Goal: Transaction & Acquisition: Purchase product/service

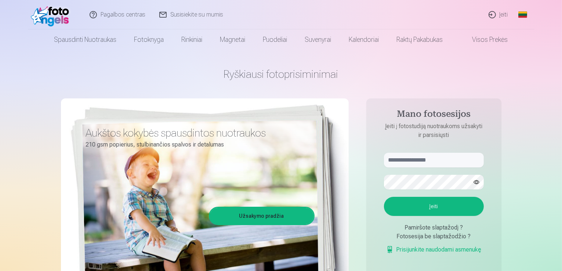
click at [503, 15] on link "Įeiti" at bounding box center [498, 14] width 33 height 29
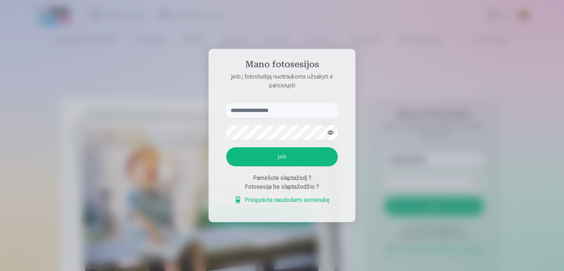
click at [252, 112] on input "text" at bounding box center [282, 110] width 112 height 15
type input "*"
type input "**********"
click at [292, 156] on button "Įeiti" at bounding box center [282, 156] width 112 height 19
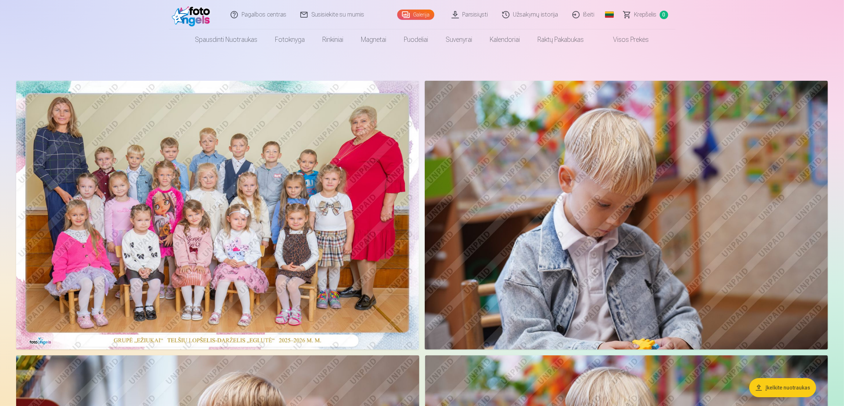
click at [242, 192] on img at bounding box center [217, 215] width 403 height 269
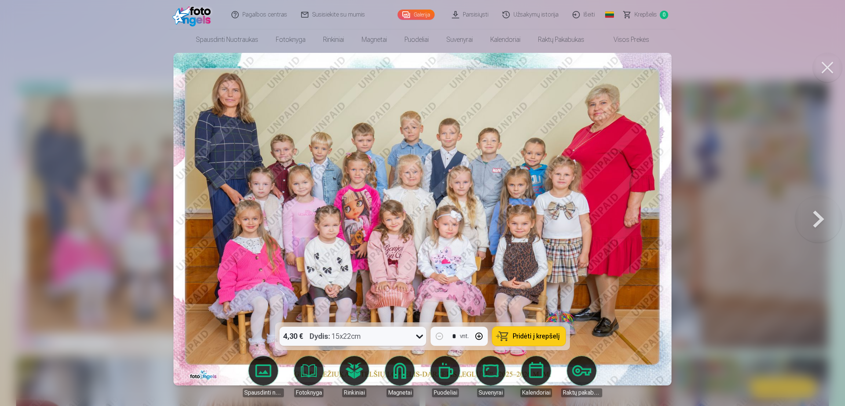
click at [370, 270] on div "4,30 € Dydis : 15x22cm" at bounding box center [346, 336] width 133 height 19
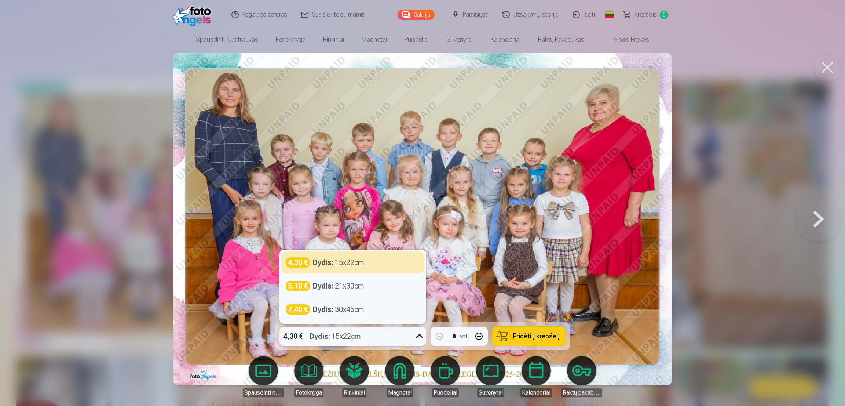
click at [370, 270] on div "4,30 € Dydis : 15x22cm" at bounding box center [346, 336] width 133 height 19
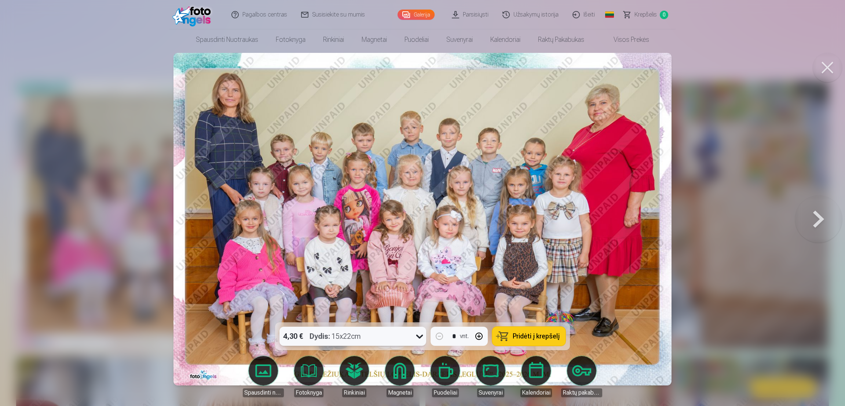
click at [524, 270] on span "Pridėti į krepšelį" at bounding box center [536, 336] width 47 height 7
click at [561, 73] on button at bounding box center [827, 67] width 29 height 29
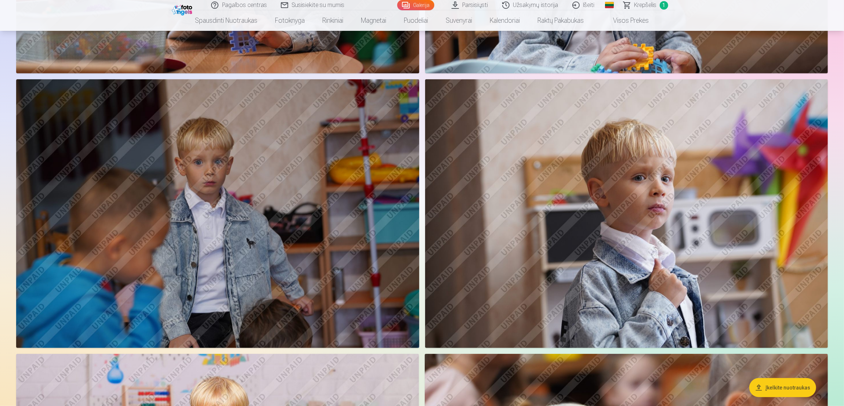
scroll to position [771, 0]
click at [561, 189] on img at bounding box center [626, 213] width 403 height 268
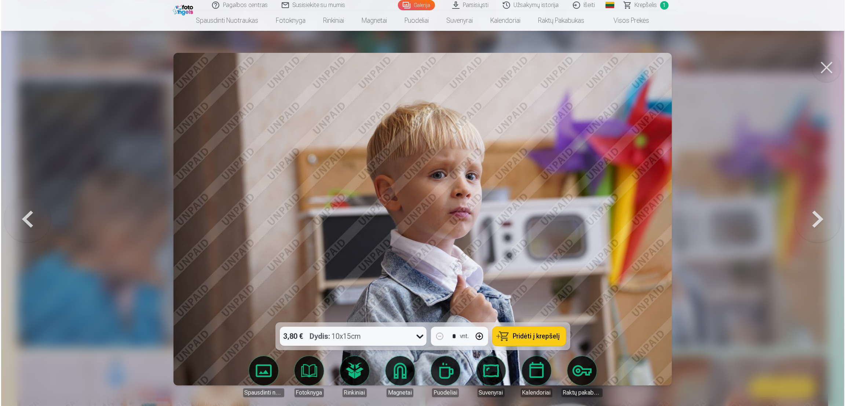
scroll to position [551, 0]
click at [527, 270] on span "Pridėti į krepšelį" at bounding box center [536, 336] width 47 height 7
click at [561, 76] on button at bounding box center [827, 67] width 29 height 29
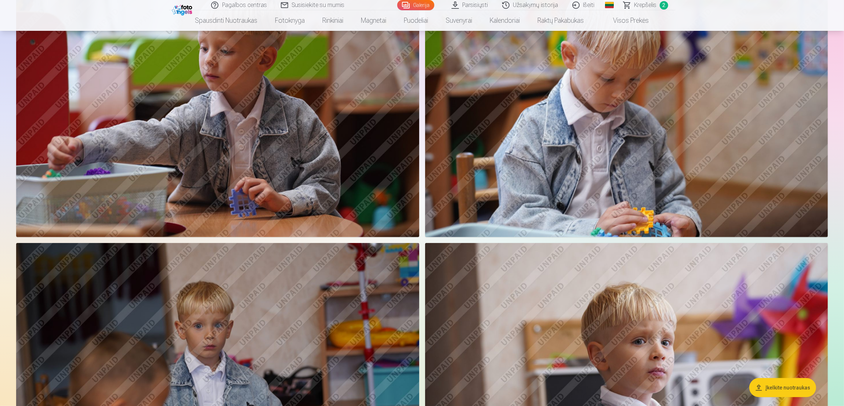
scroll to position [330, 0]
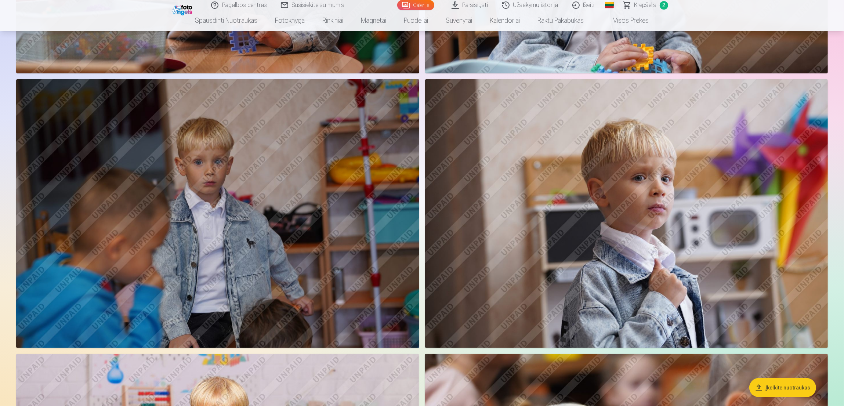
click at [277, 201] on img at bounding box center [217, 213] width 403 height 268
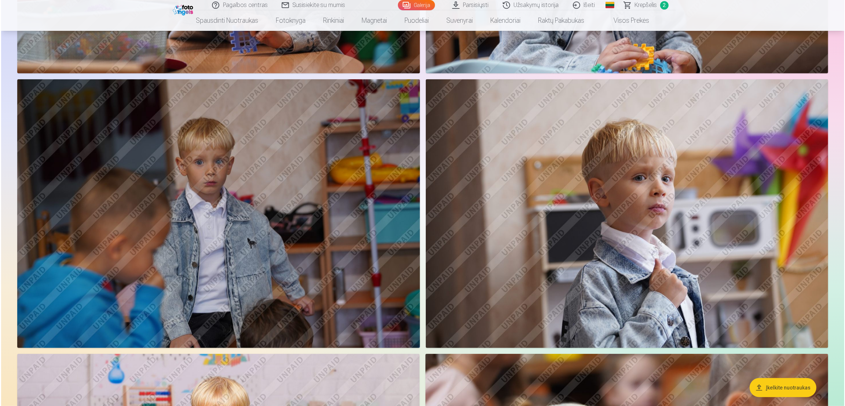
scroll to position [551, 0]
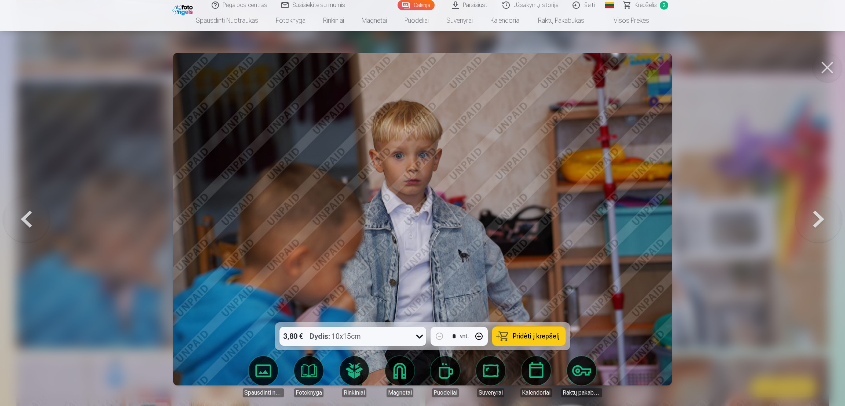
click at [530, 270] on div "3,80 € Dydis : 10x15cm * vnt. Pridėti į krepšelį" at bounding box center [422, 336] width 295 height 28
click at [530, 270] on span "Pridėti į krepšelį" at bounding box center [536, 336] width 47 height 7
click at [561, 63] on button at bounding box center [827, 67] width 29 height 29
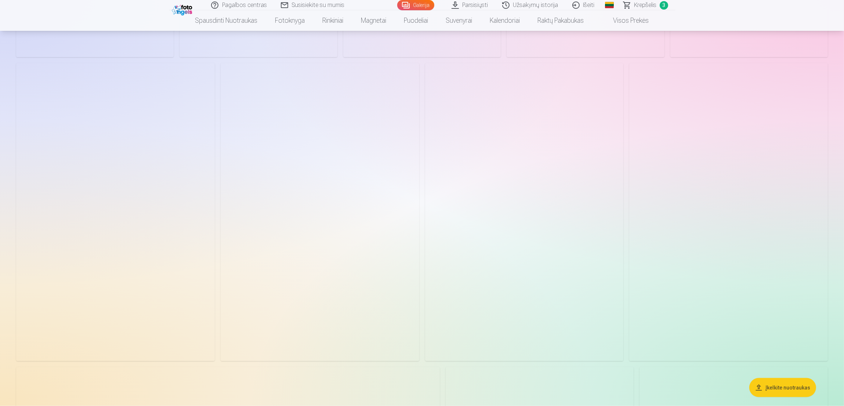
scroll to position [1376, 0]
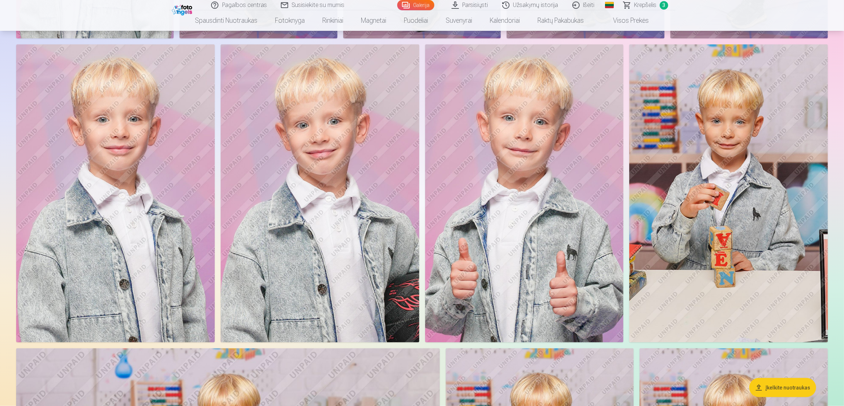
click at [159, 156] on img at bounding box center [115, 193] width 199 height 298
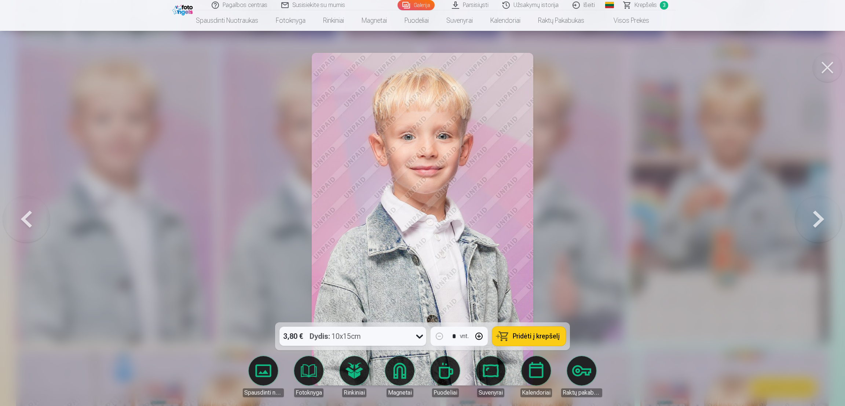
click at [482, 270] on button "button" at bounding box center [479, 336] width 18 height 18
click at [511, 270] on button "Pridėti į krepšelį" at bounding box center [528, 336] width 73 height 19
type input "*"
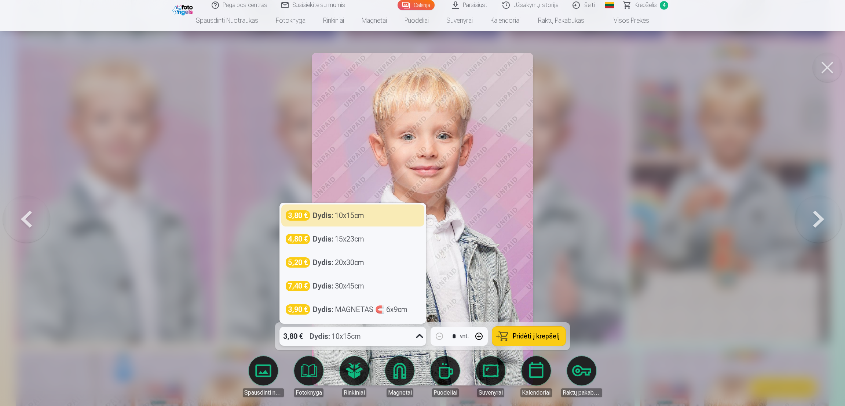
click at [385, 270] on div "3,80 € Dydis : 10x15cm" at bounding box center [346, 336] width 133 height 19
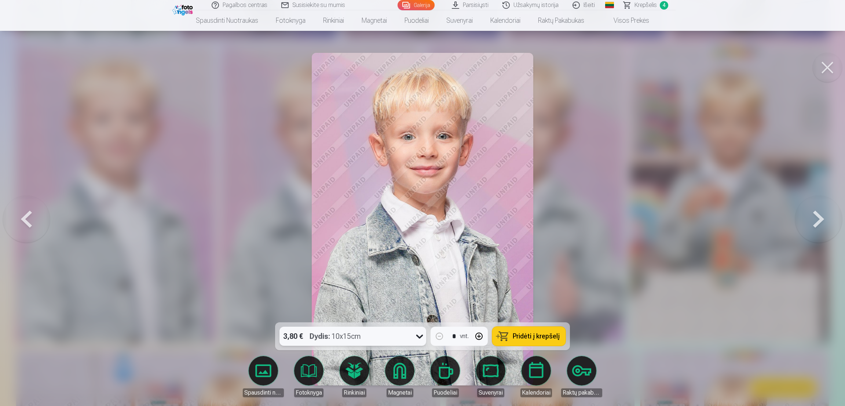
click at [385, 270] on div "3,80 € Dydis : 10x15cm" at bounding box center [346, 336] width 133 height 19
click at [561, 67] on button at bounding box center [827, 67] width 29 height 29
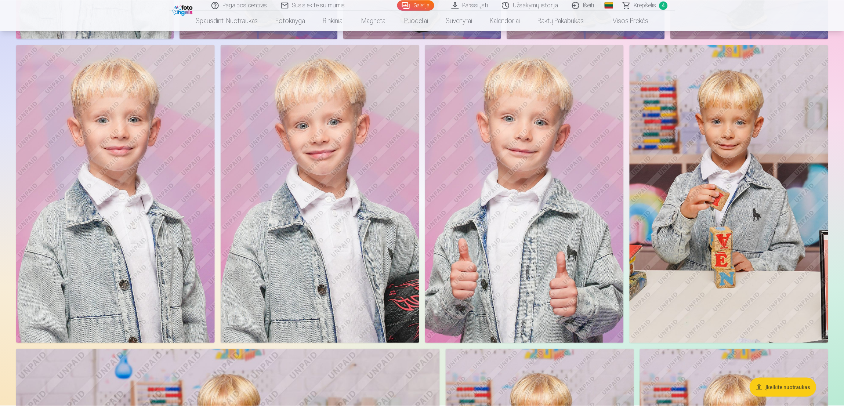
scroll to position [1376, 0]
click at [541, 139] on img at bounding box center [524, 193] width 199 height 298
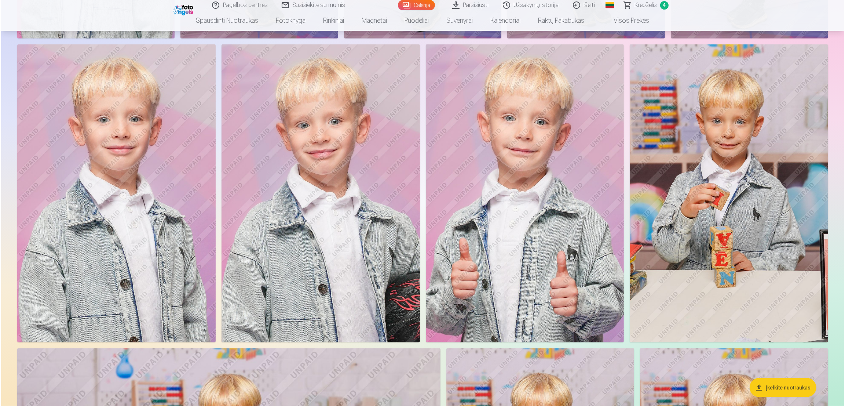
scroll to position [1379, 0]
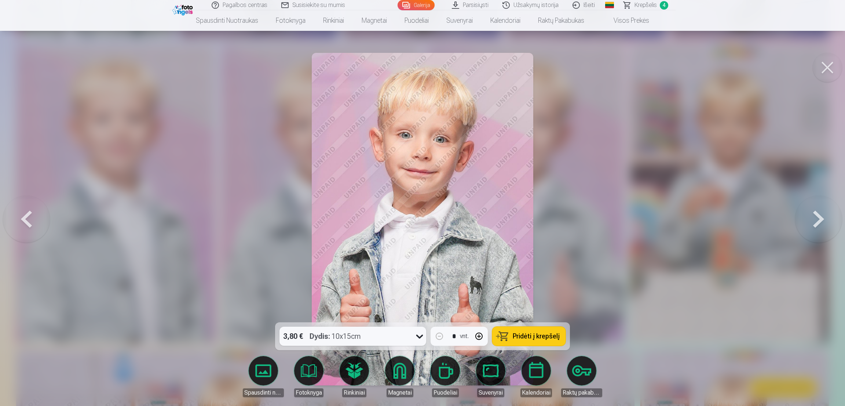
click at [541, 270] on span "Pridėti į krepšelį" at bounding box center [536, 336] width 47 height 7
click at [561, 70] on button at bounding box center [827, 67] width 29 height 29
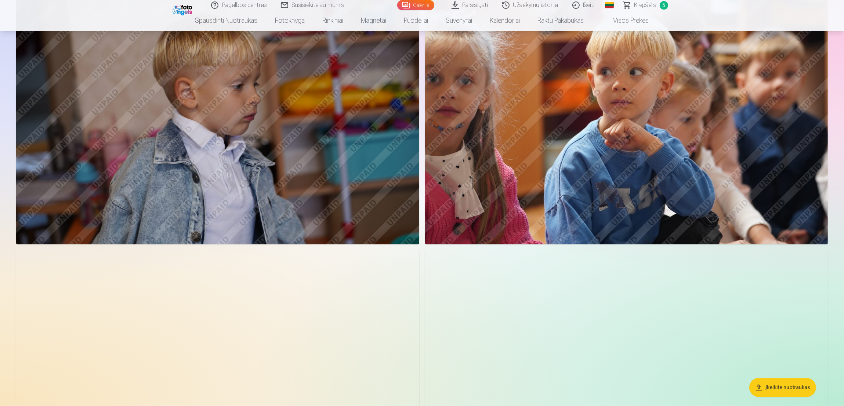
scroll to position [1926, 0]
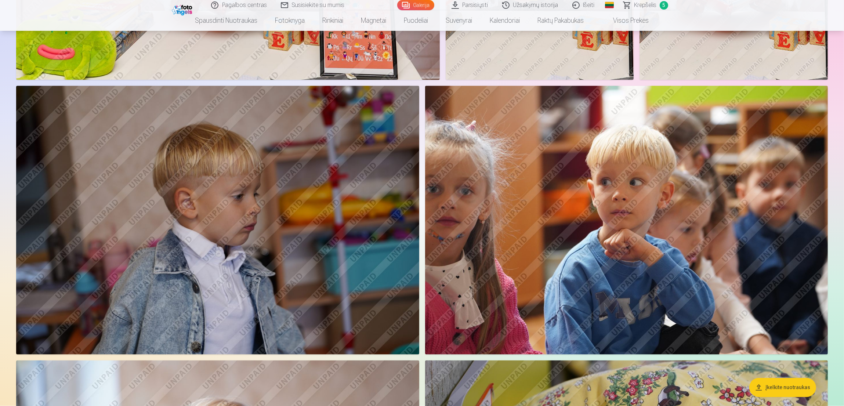
click at [561, 155] on img at bounding box center [626, 220] width 403 height 268
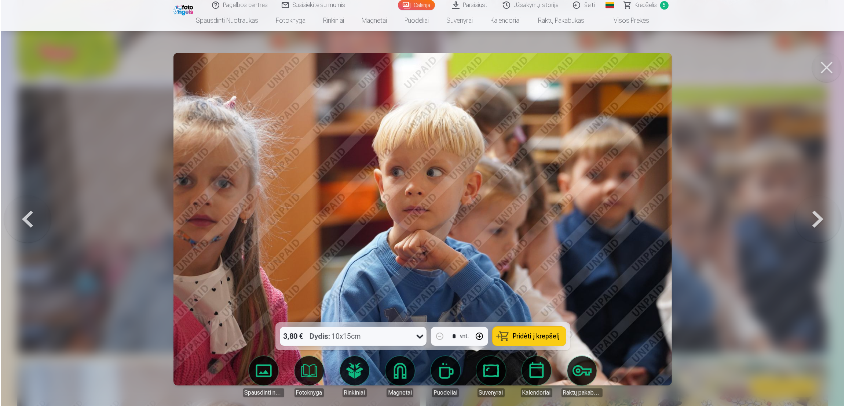
scroll to position [1930, 0]
click at [526, 270] on button "Pridėti į krepšelį" at bounding box center [528, 336] width 73 height 19
click at [561, 66] on button at bounding box center [827, 67] width 29 height 29
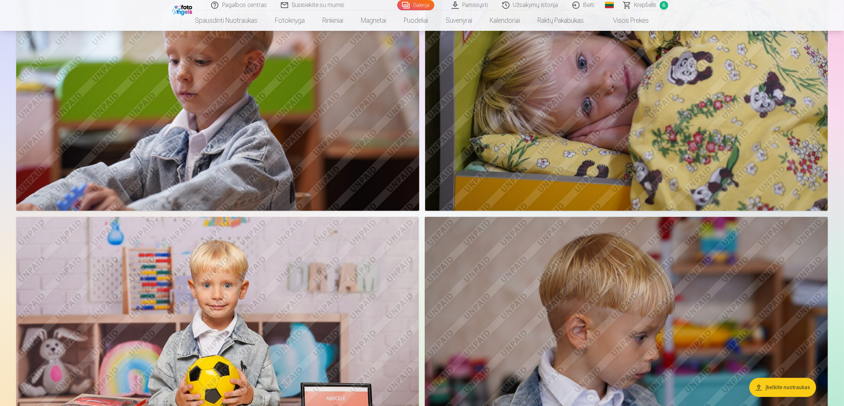
scroll to position [2422, 0]
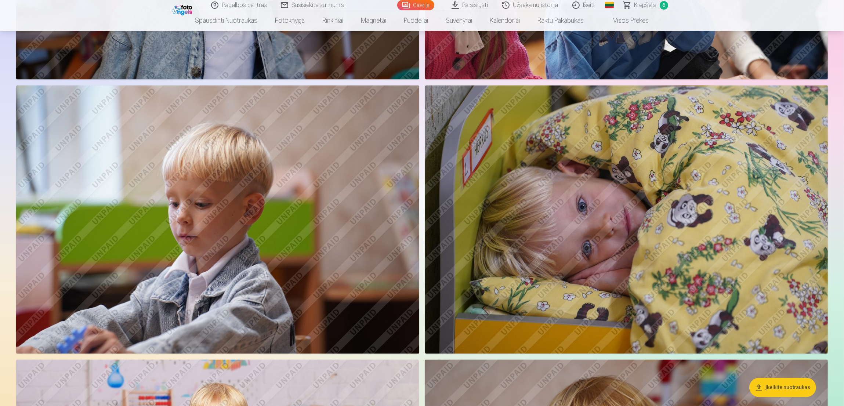
click at [561, 176] on img at bounding box center [626, 219] width 403 height 268
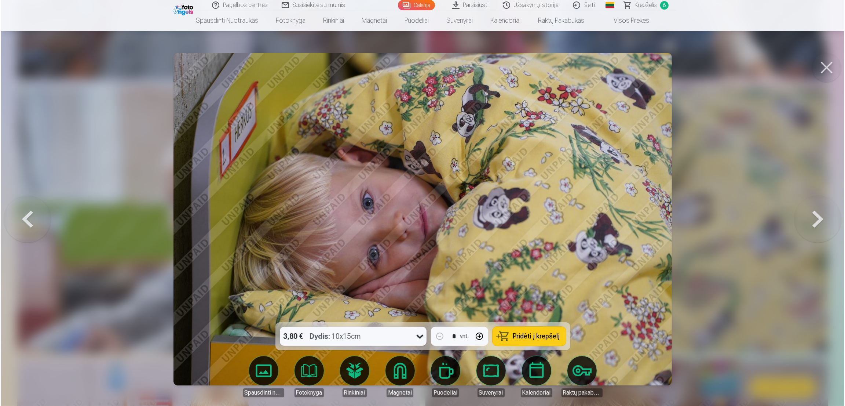
scroll to position [2205, 0]
click at [530, 270] on span "Pridėti į krepšelį" at bounding box center [536, 336] width 47 height 7
click at [561, 67] on button at bounding box center [827, 67] width 29 height 29
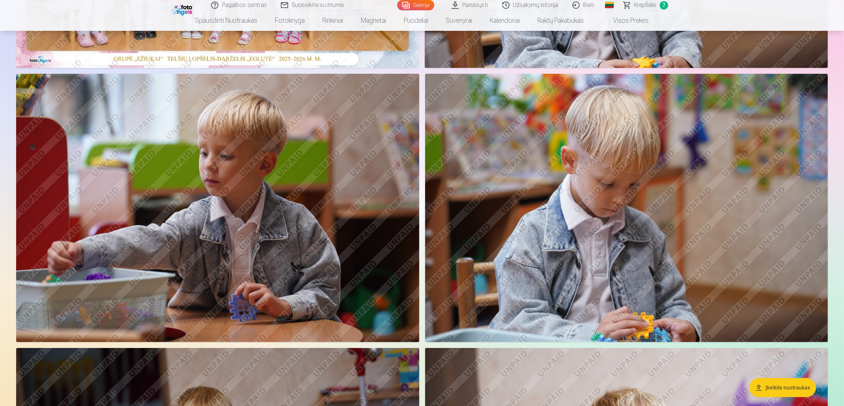
scroll to position [165, 0]
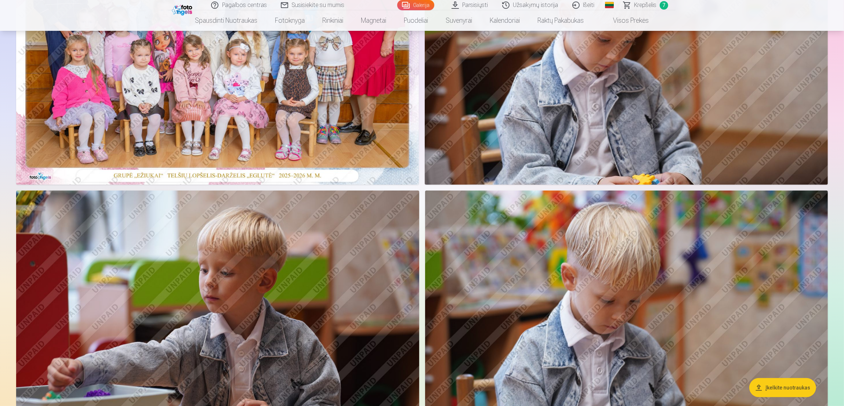
click at [561, 6] on span "Krepšelis" at bounding box center [645, 5] width 22 height 9
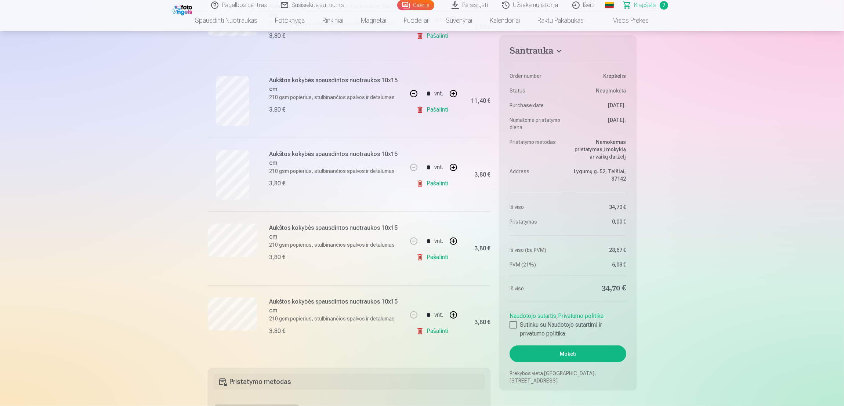
scroll to position [330, 0]
click at [432, 183] on link "Pašalinti" at bounding box center [433, 184] width 35 height 15
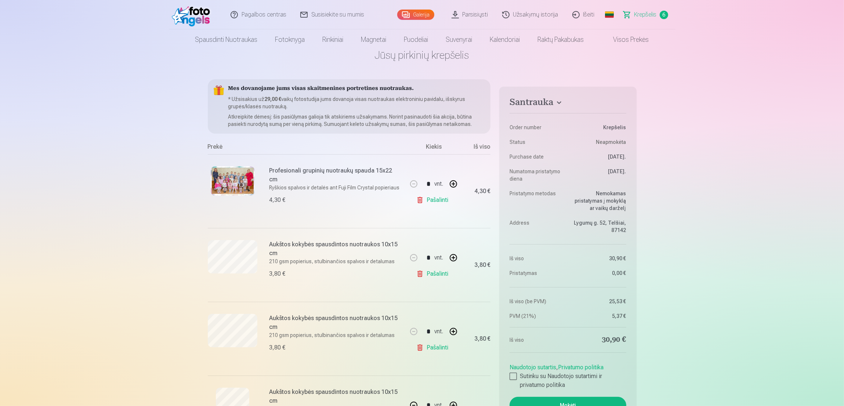
scroll to position [0, 0]
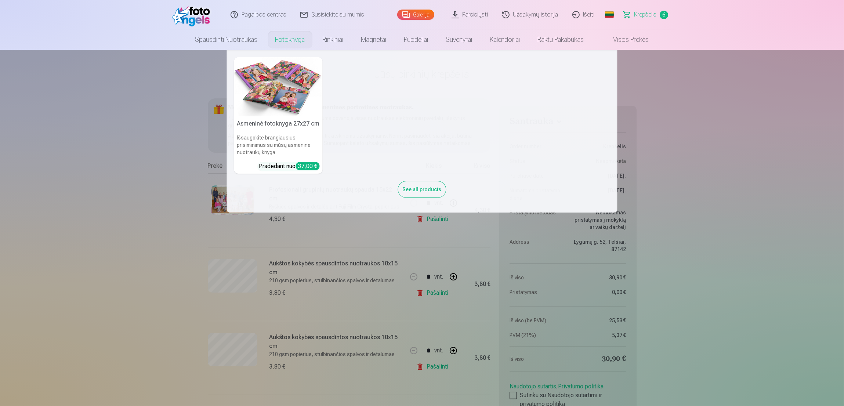
click at [561, 121] on nav "Asmeninė fotoknyga 27x27 cm Išsaugokite brangiausius prisiminimus su mūsų asmen…" at bounding box center [422, 131] width 844 height 163
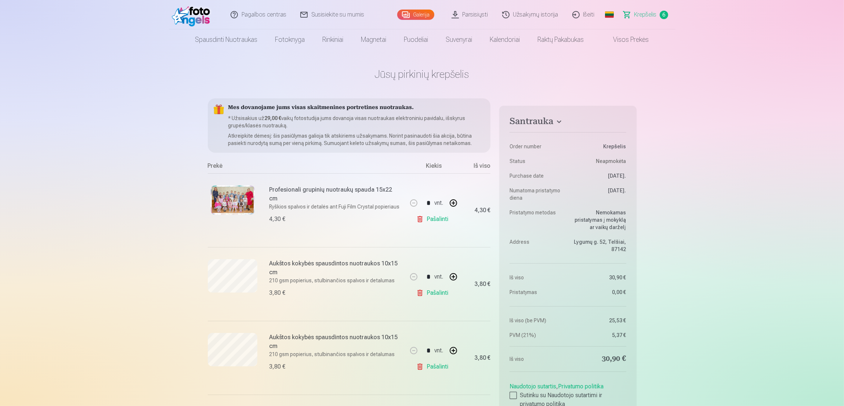
click at [476, 14] on link "Parsisiųsti" at bounding box center [470, 14] width 51 height 29
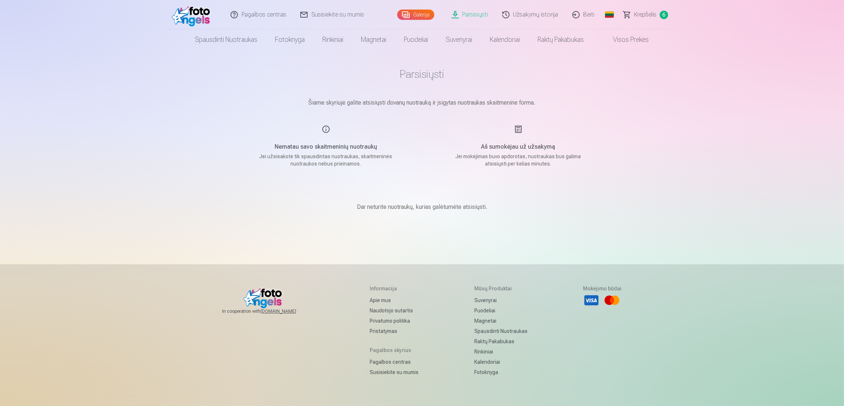
click at [561, 17] on span "Krepšelis" at bounding box center [645, 14] width 22 height 9
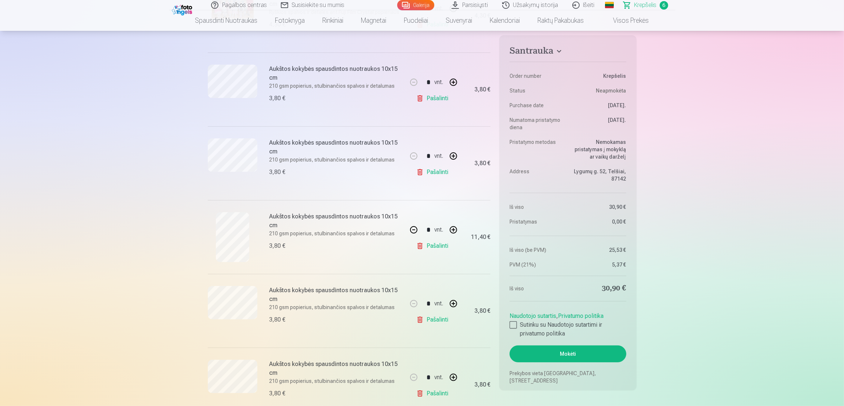
scroll to position [220, 0]
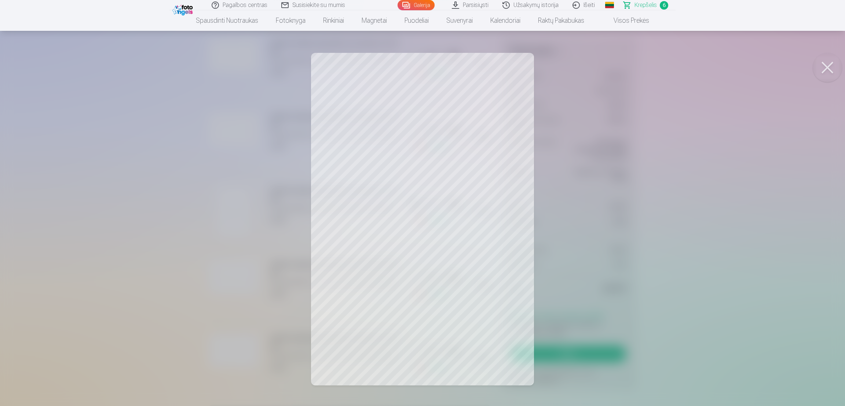
click at [561, 209] on div at bounding box center [422, 203] width 845 height 406
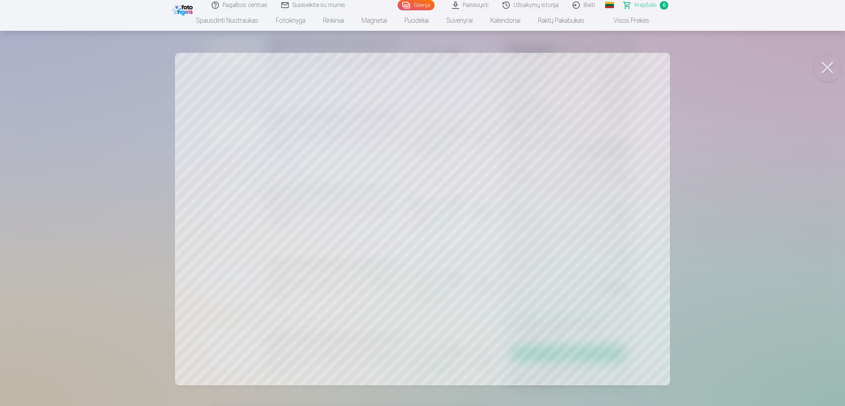
click at [561, 66] on button at bounding box center [827, 67] width 29 height 29
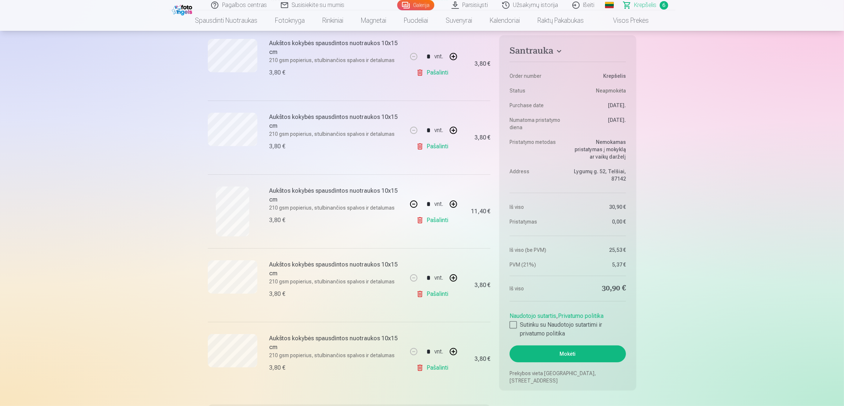
scroll to position [110, 0]
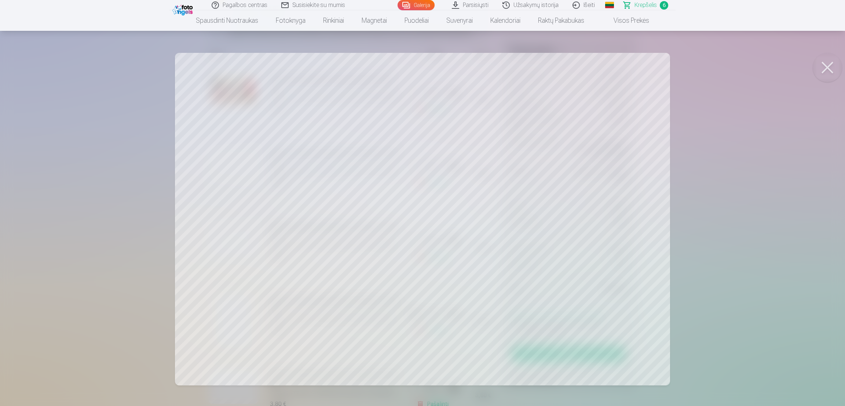
click at [561, 67] on button at bounding box center [827, 67] width 29 height 29
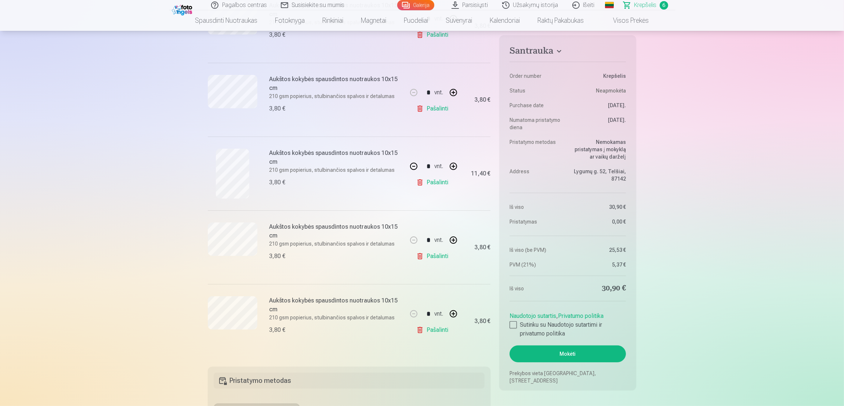
scroll to position [275, 0]
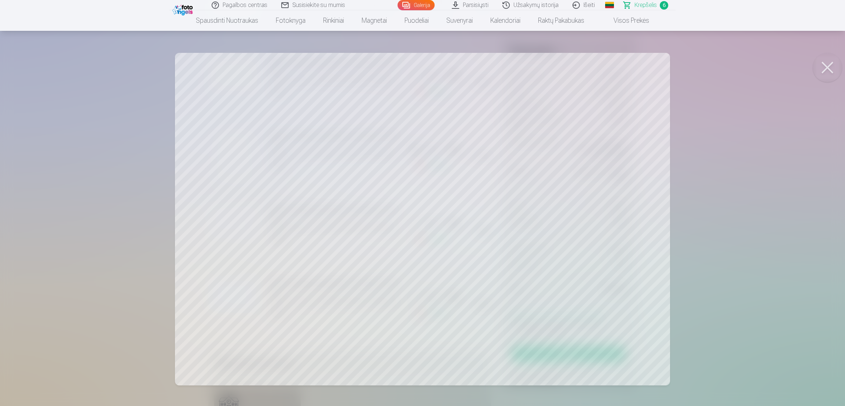
click at [561, 67] on button at bounding box center [827, 67] width 29 height 29
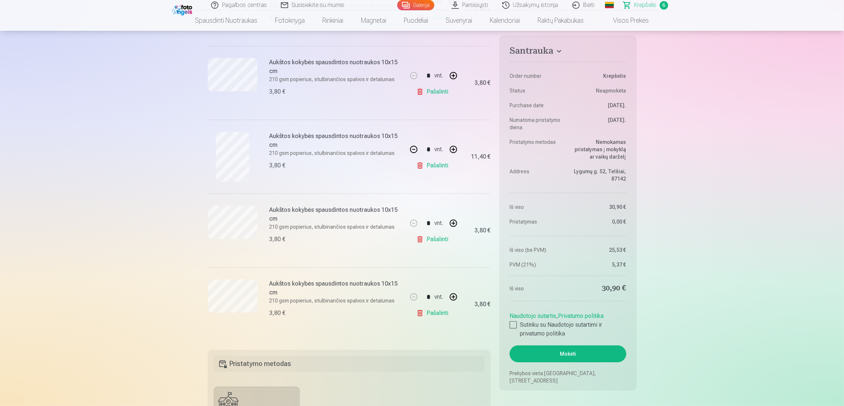
click at [440, 270] on link "Pašalinti" at bounding box center [433, 313] width 35 height 15
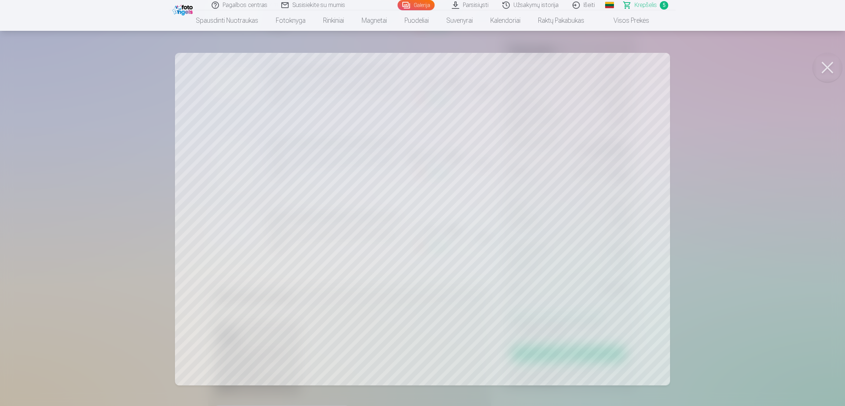
click at [561, 51] on div at bounding box center [422, 203] width 845 height 406
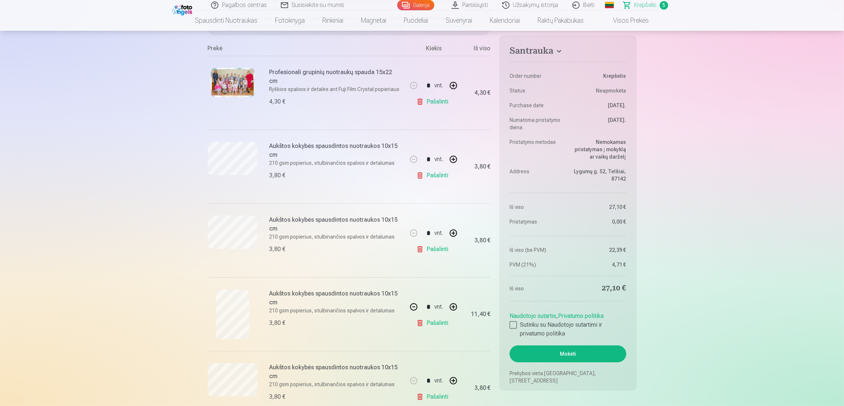
scroll to position [55, 0]
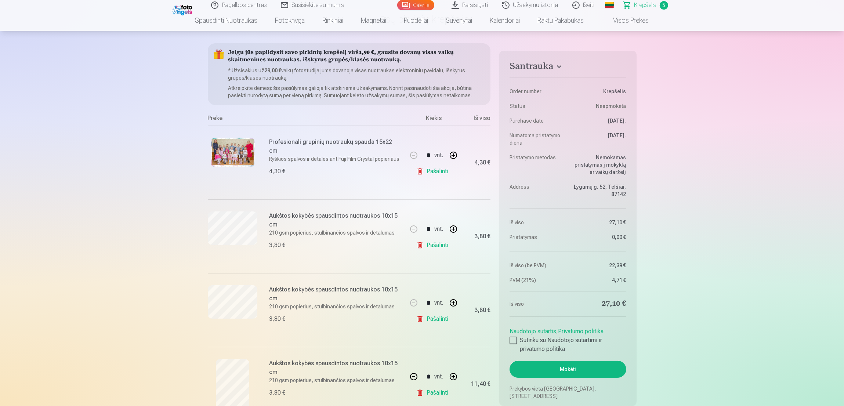
click at [230, 150] on img at bounding box center [233, 152] width 44 height 29
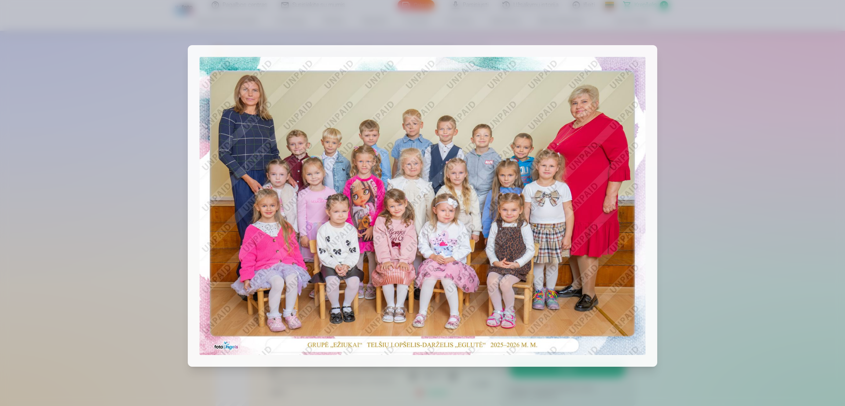
click at [561, 55] on div at bounding box center [422, 203] width 845 height 406
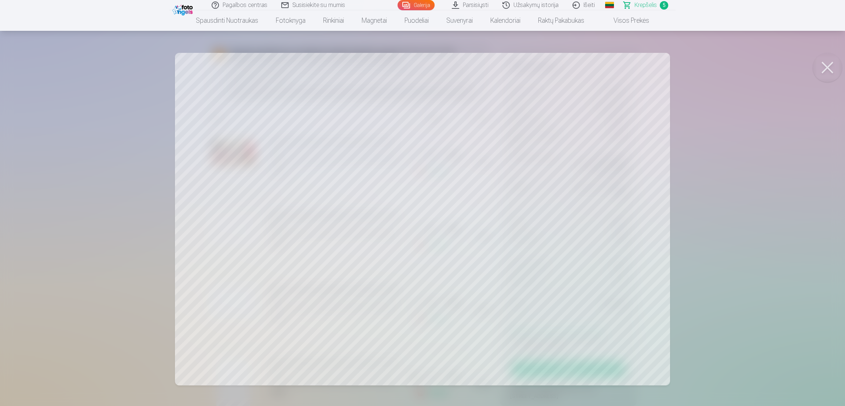
click at [561, 66] on button at bounding box center [827, 67] width 29 height 29
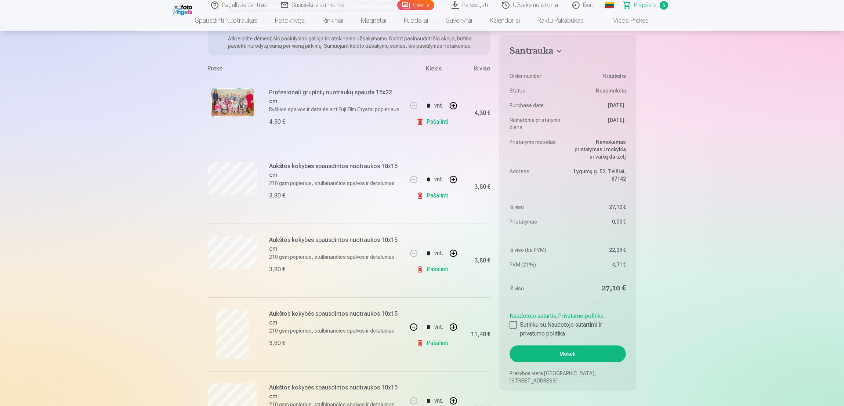
scroll to position [165, 0]
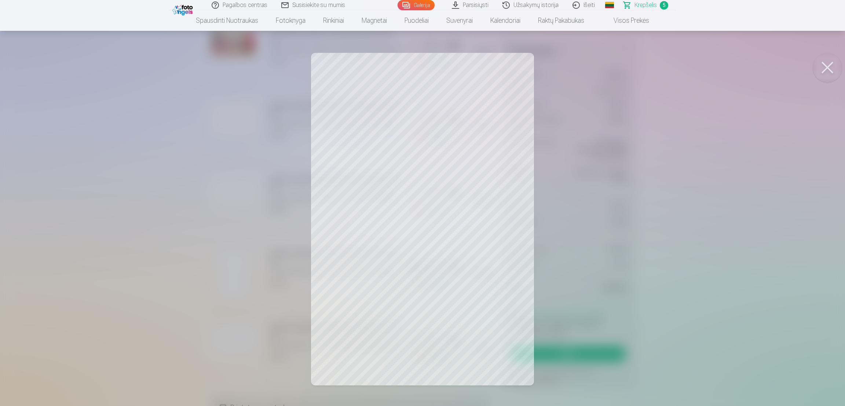
click at [561, 71] on button at bounding box center [827, 67] width 29 height 29
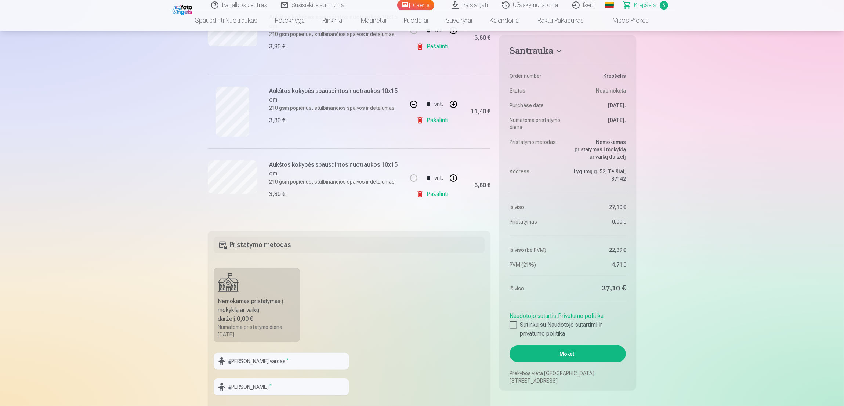
scroll to position [330, 0]
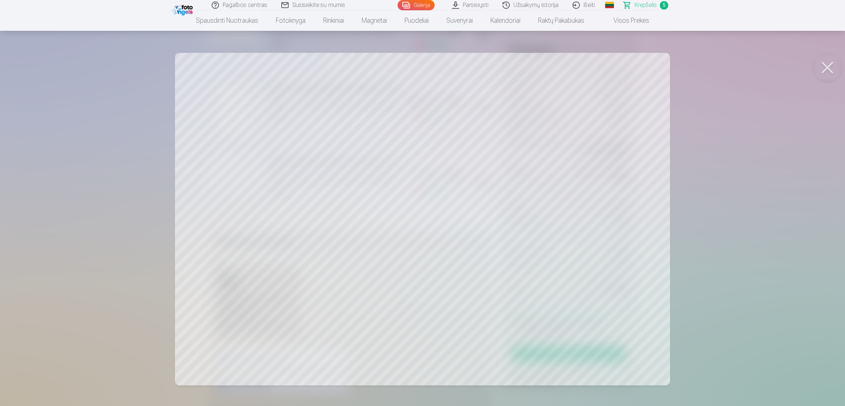
click at [561, 62] on button at bounding box center [827, 67] width 29 height 29
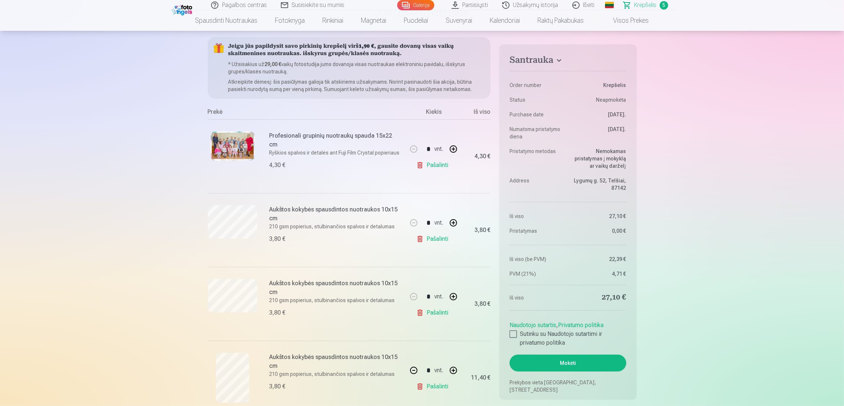
scroll to position [55, 0]
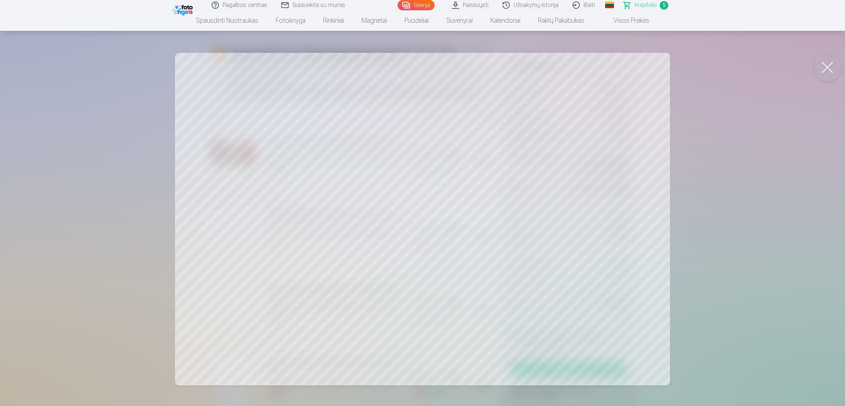
click at [561, 73] on button at bounding box center [827, 67] width 29 height 29
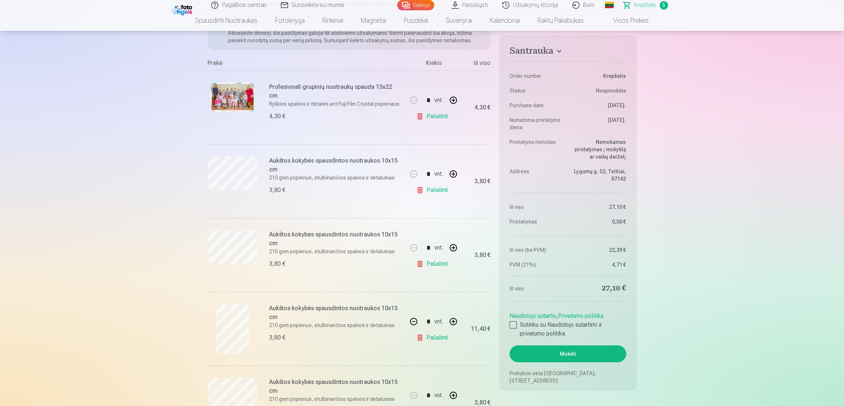
scroll to position [165, 0]
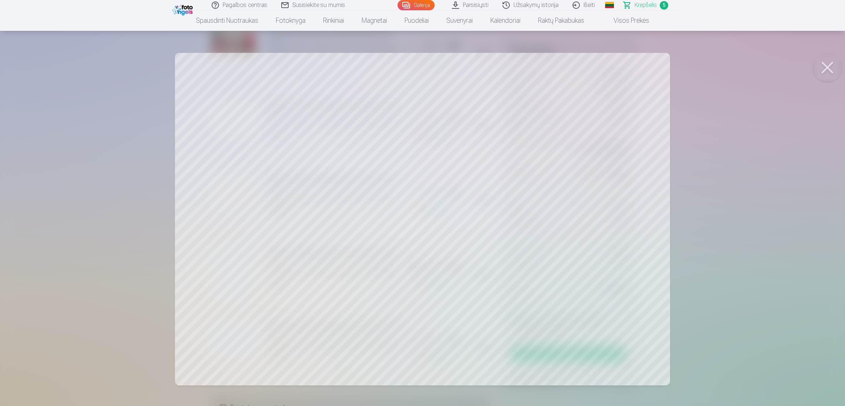
click at [561, 66] on button at bounding box center [827, 67] width 29 height 29
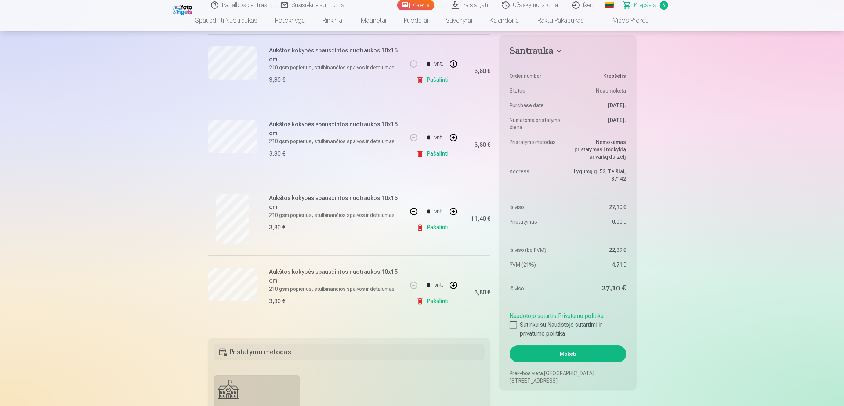
scroll to position [0, 0]
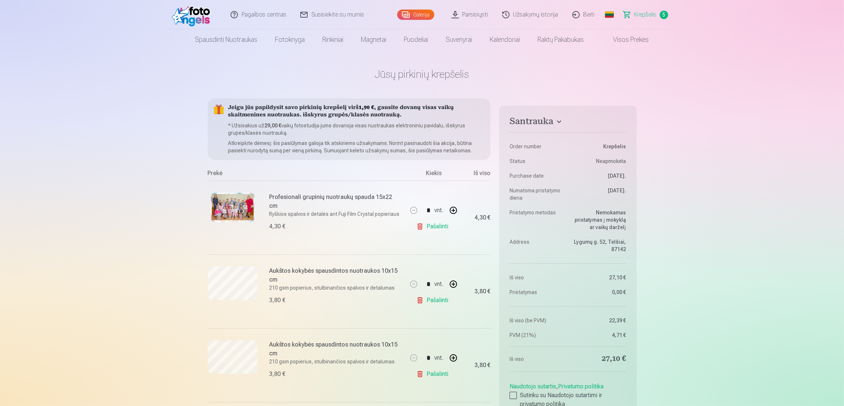
click at [420, 16] on link "Galerija" at bounding box center [415, 15] width 37 height 10
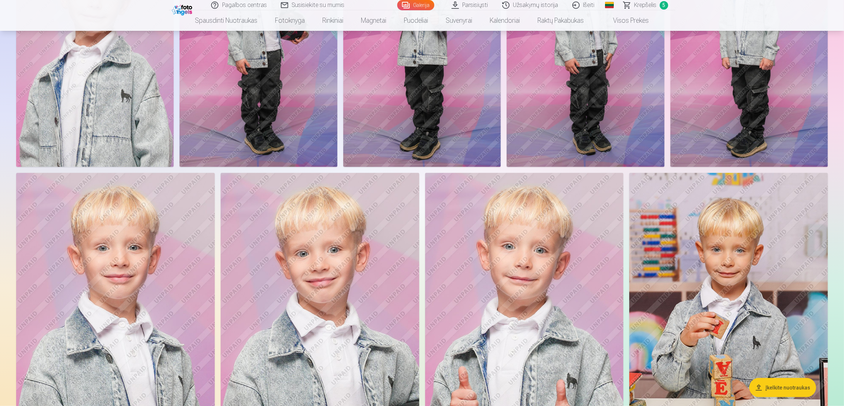
scroll to position [1266, 0]
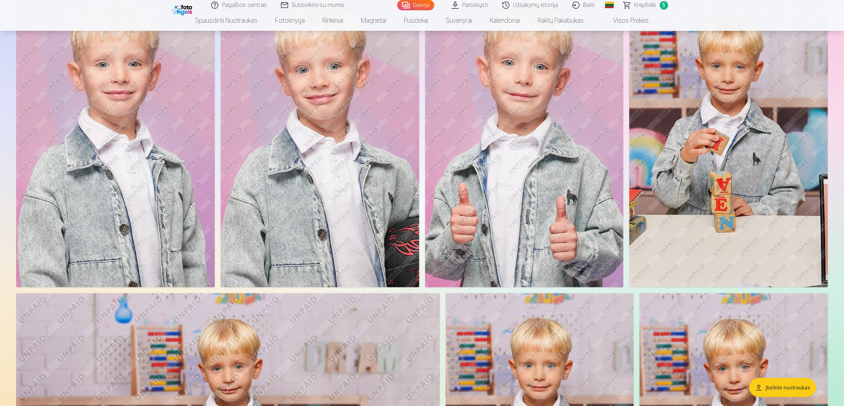
click at [480, 187] on img at bounding box center [524, 138] width 199 height 298
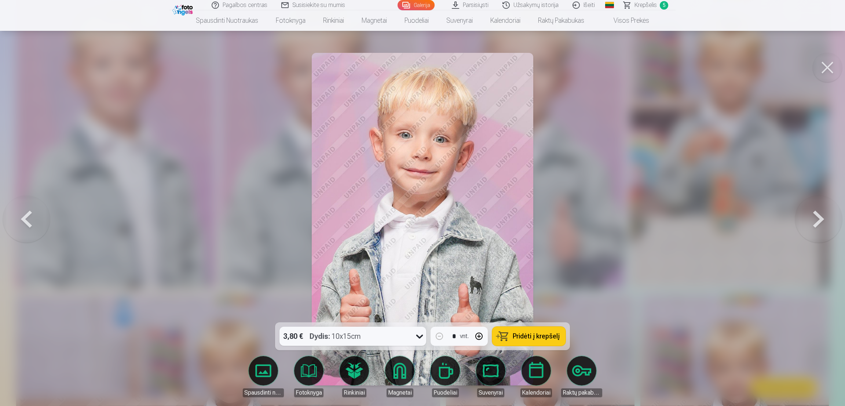
click at [554, 270] on span "Pridėti į krepšelį" at bounding box center [536, 336] width 47 height 7
click at [561, 71] on button at bounding box center [827, 67] width 29 height 29
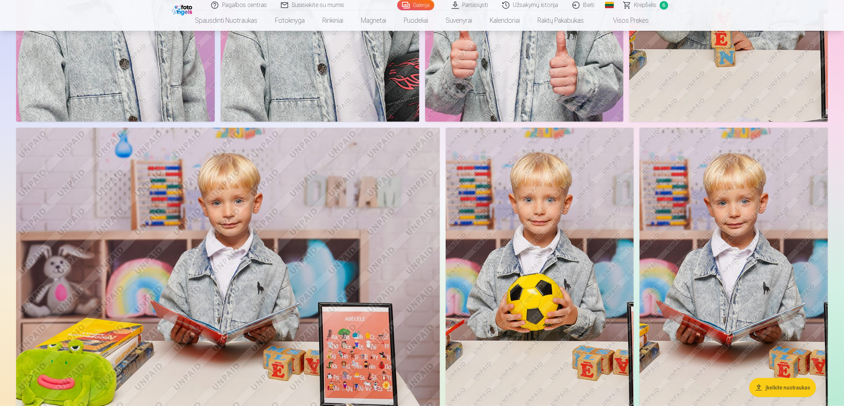
scroll to position [1266, 0]
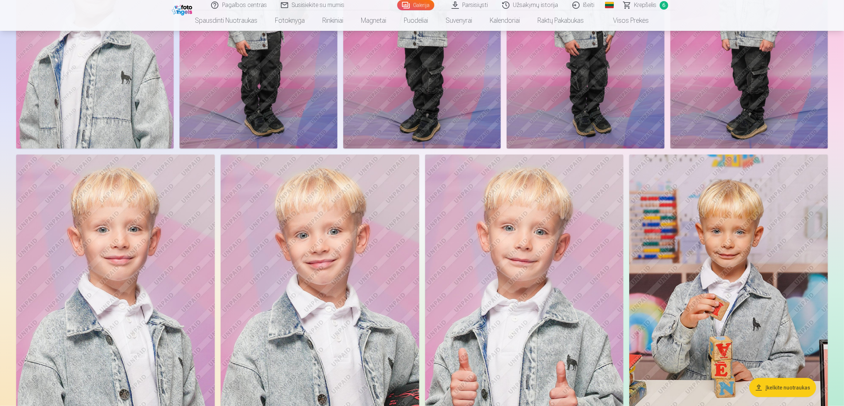
click at [341, 232] on img at bounding box center [320, 303] width 199 height 298
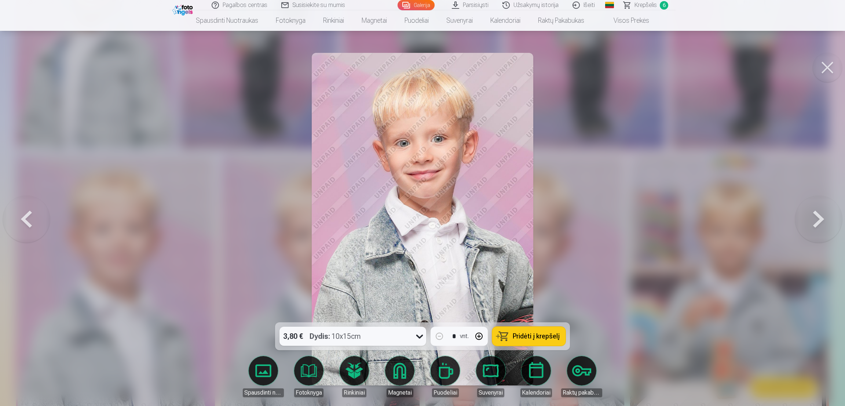
click at [561, 70] on button at bounding box center [827, 67] width 29 height 29
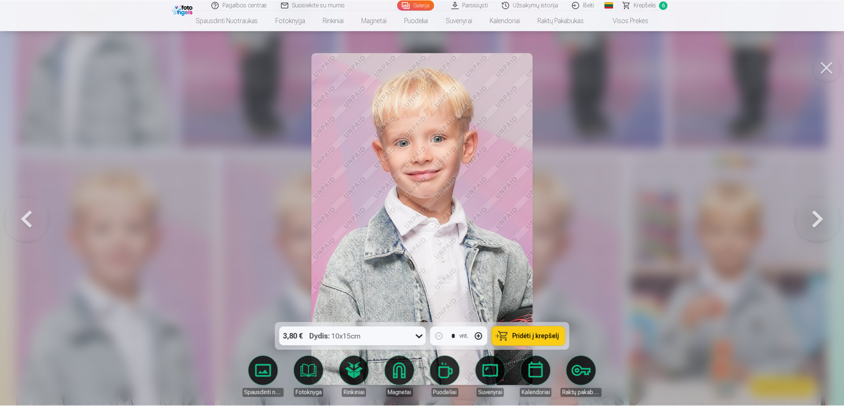
scroll to position [1266, 0]
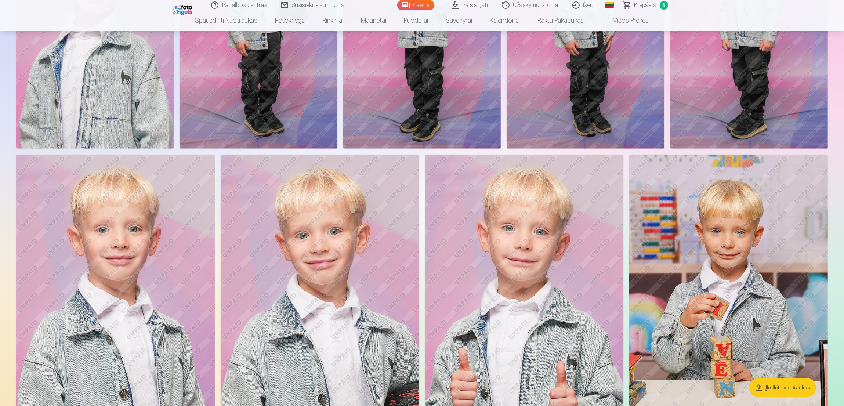
click at [106, 205] on img at bounding box center [115, 303] width 199 height 298
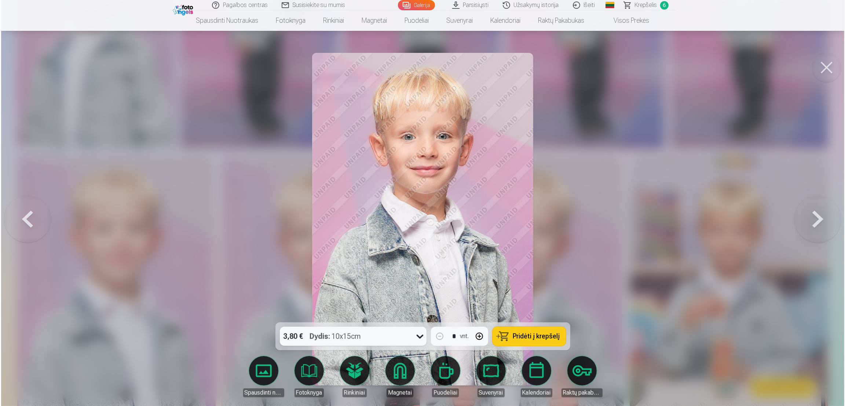
scroll to position [1269, 0]
drag, startPoint x: 824, startPoint y: 67, endPoint x: 783, endPoint y: 86, distance: 45.5
click at [561, 68] on button at bounding box center [827, 67] width 29 height 29
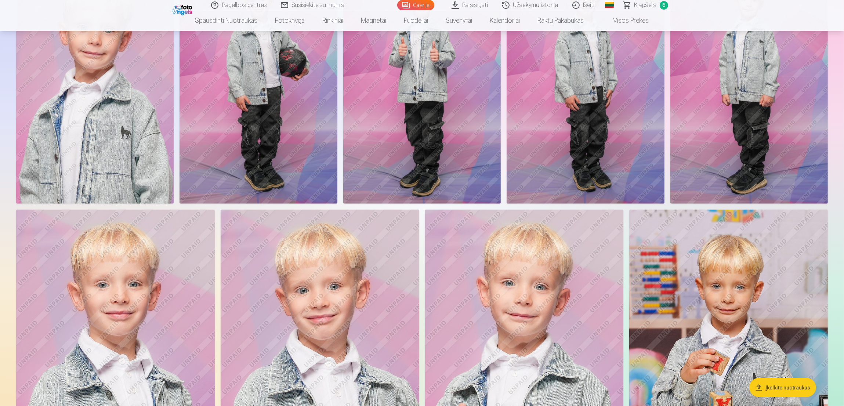
scroll to position [1100, 0]
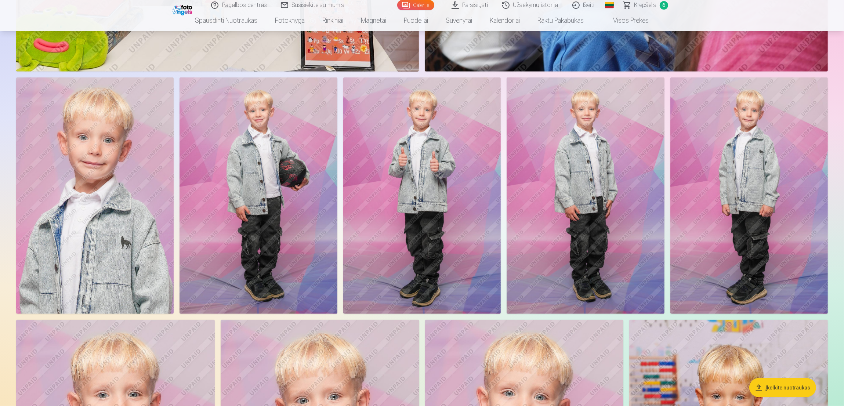
click at [138, 184] on img at bounding box center [94, 195] width 157 height 236
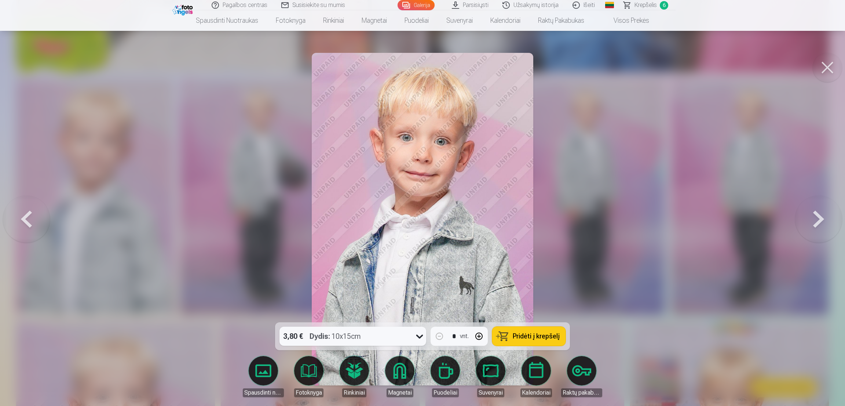
click at [561, 68] on button at bounding box center [827, 67] width 29 height 29
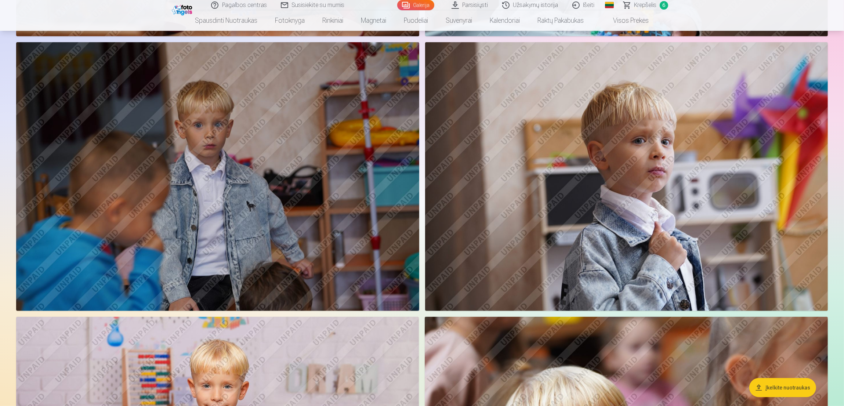
scroll to position [550, 0]
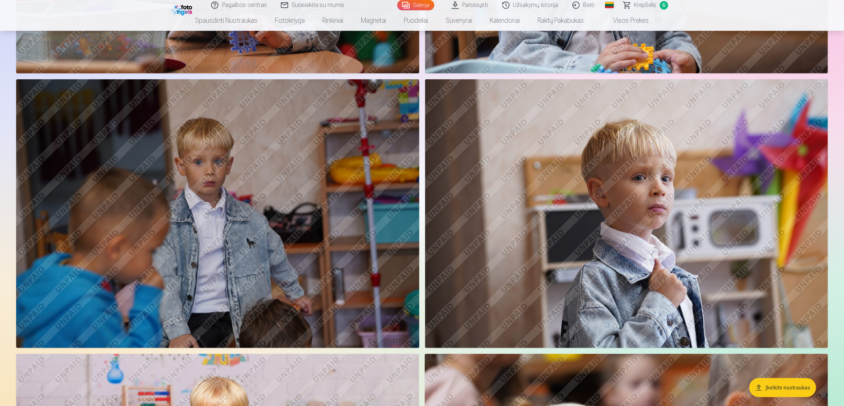
click at [561, 212] on img at bounding box center [626, 213] width 403 height 268
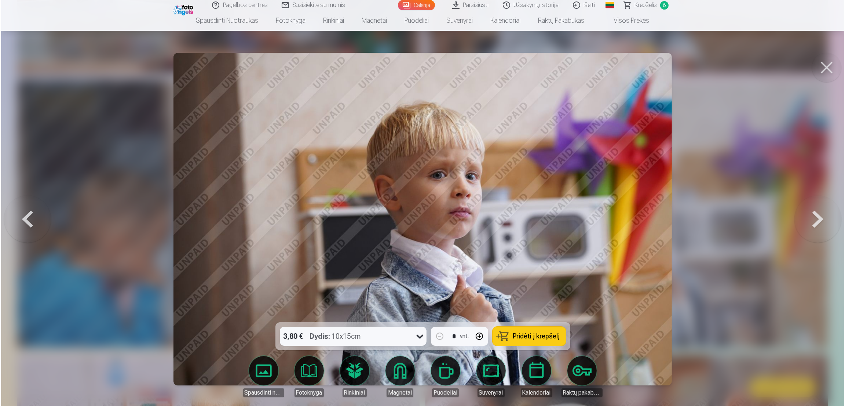
scroll to position [551, 0]
click at [561, 70] on button at bounding box center [827, 67] width 29 height 29
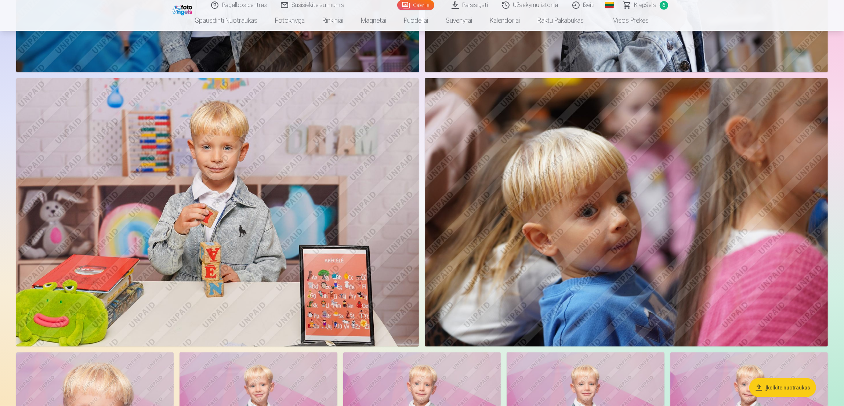
scroll to position [1156, 0]
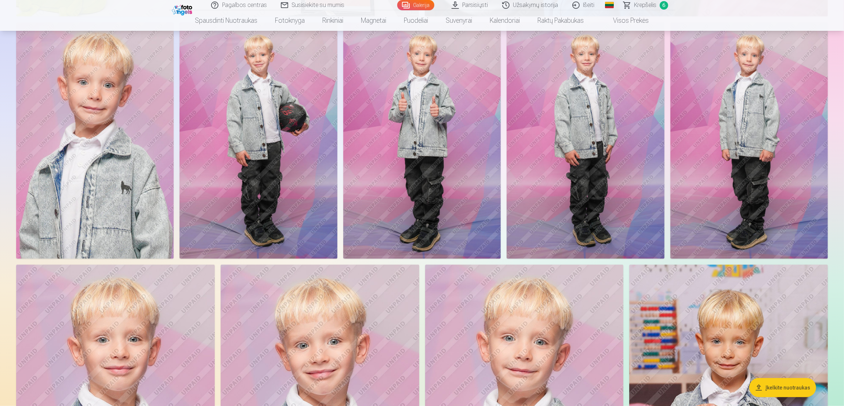
click at [291, 152] on img at bounding box center [257, 140] width 157 height 236
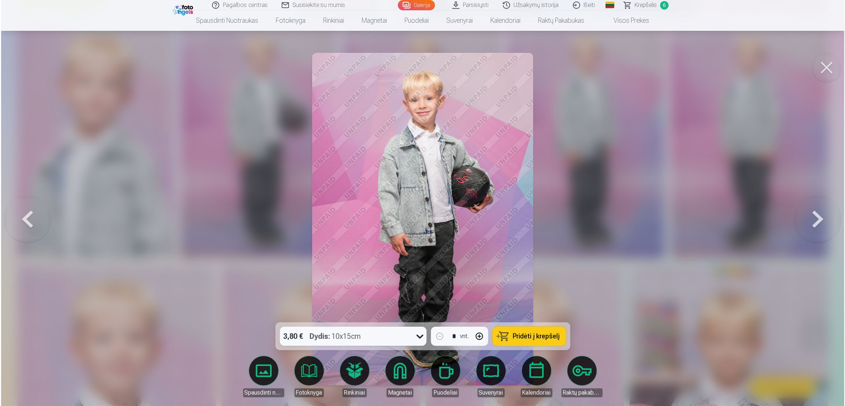
scroll to position [1157, 0]
click at [561, 225] on button at bounding box center [819, 219] width 47 height 192
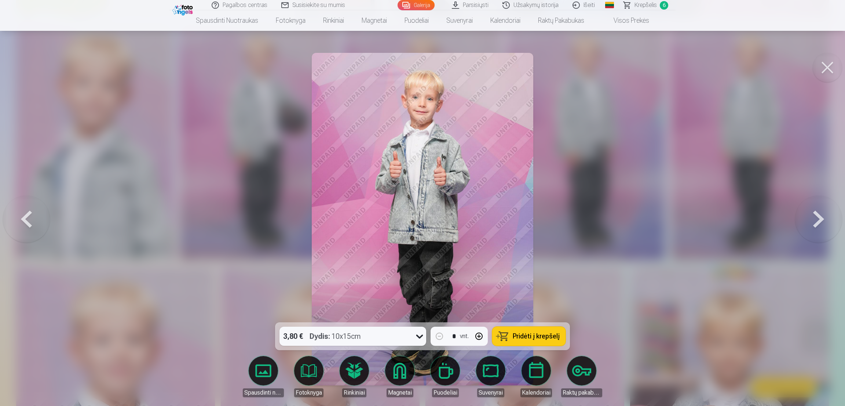
click at [561, 225] on button at bounding box center [819, 219] width 47 height 192
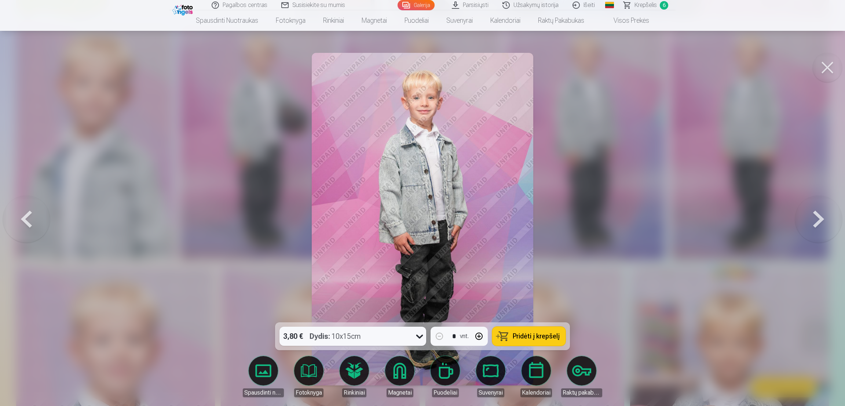
click at [561, 225] on button at bounding box center [819, 219] width 47 height 192
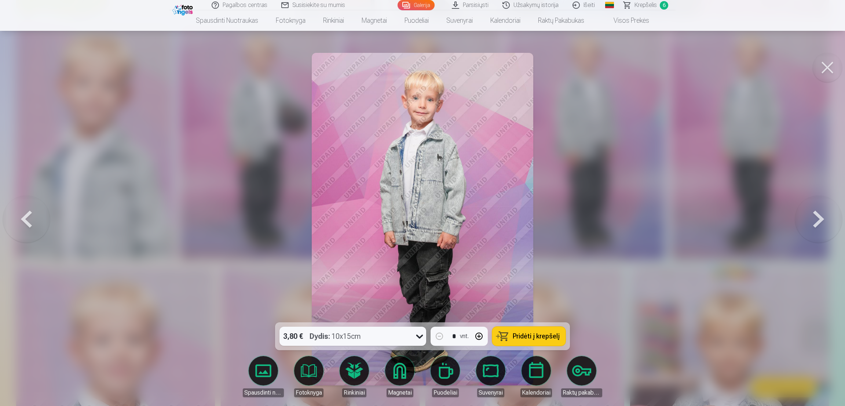
click at [561, 225] on button at bounding box center [819, 219] width 47 height 192
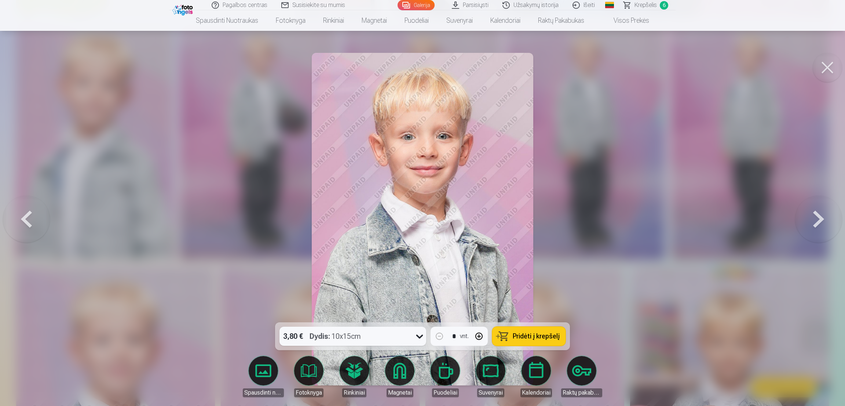
click at [561, 225] on button at bounding box center [819, 219] width 47 height 192
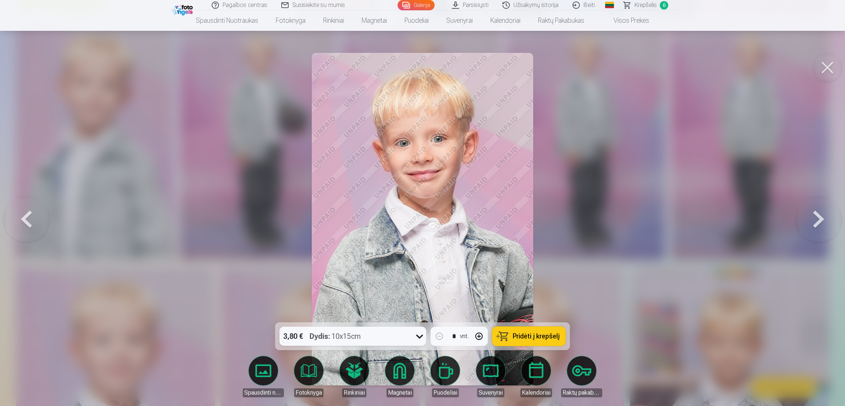
click at [561, 225] on button at bounding box center [819, 219] width 47 height 192
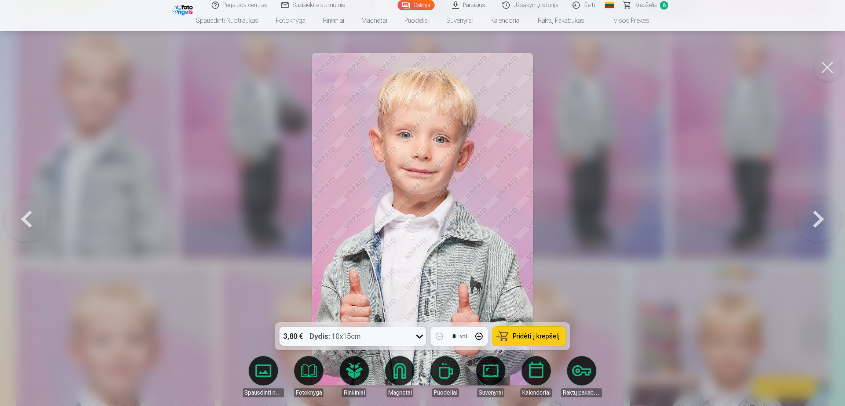
click at [17, 209] on button at bounding box center [26, 219] width 47 height 192
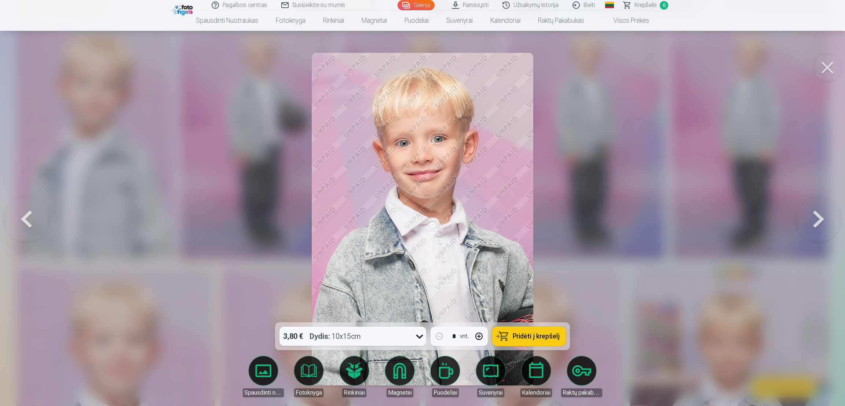
click at [17, 209] on button at bounding box center [26, 219] width 47 height 192
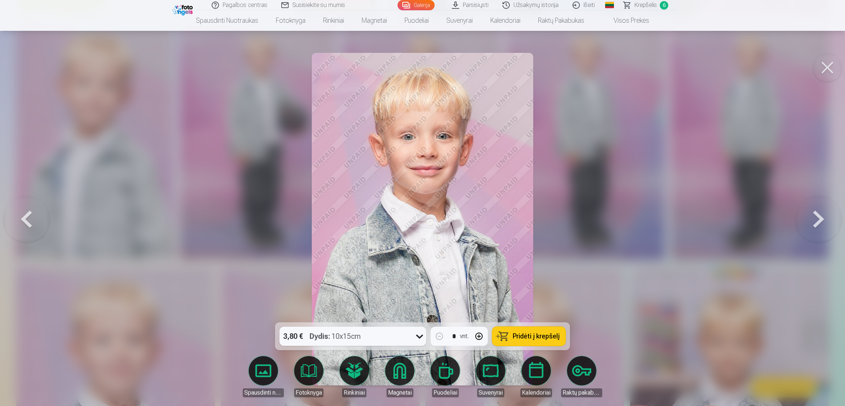
click at [17, 209] on button at bounding box center [26, 219] width 47 height 192
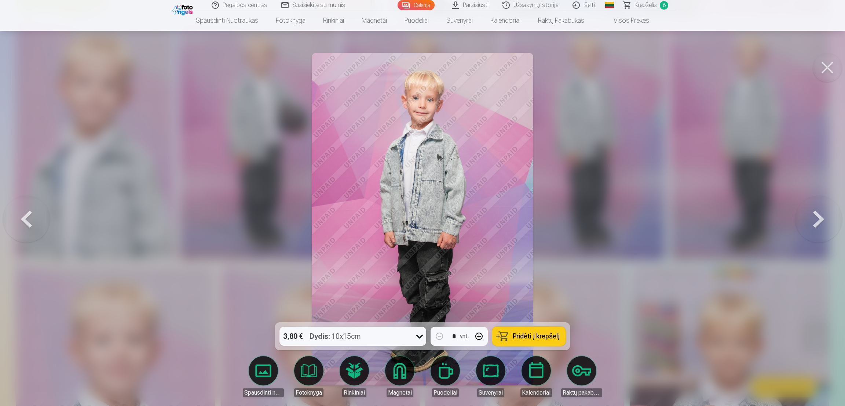
click at [561, 233] on button at bounding box center [819, 219] width 47 height 192
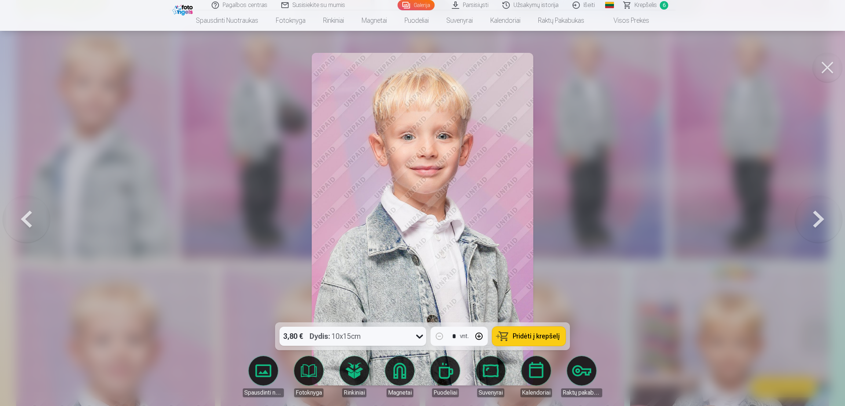
click at [561, 233] on button at bounding box center [819, 219] width 47 height 192
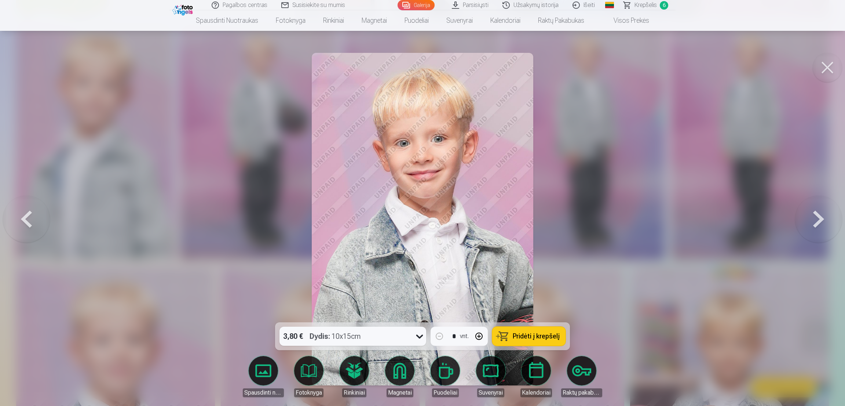
click at [561, 233] on button at bounding box center [819, 219] width 47 height 192
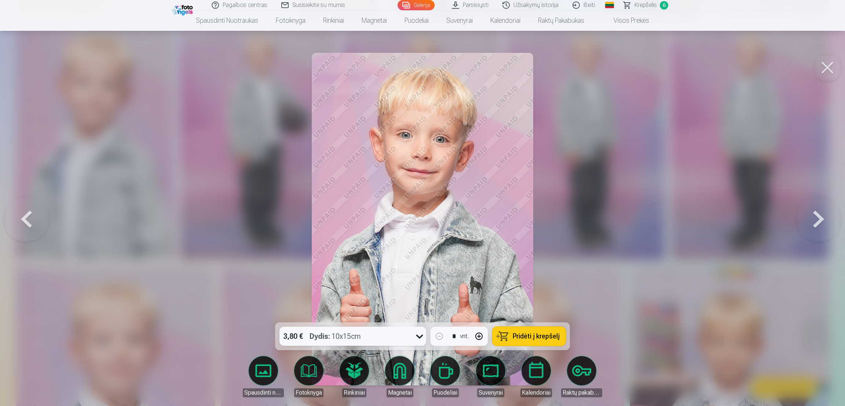
click at [561, 233] on button at bounding box center [819, 219] width 47 height 192
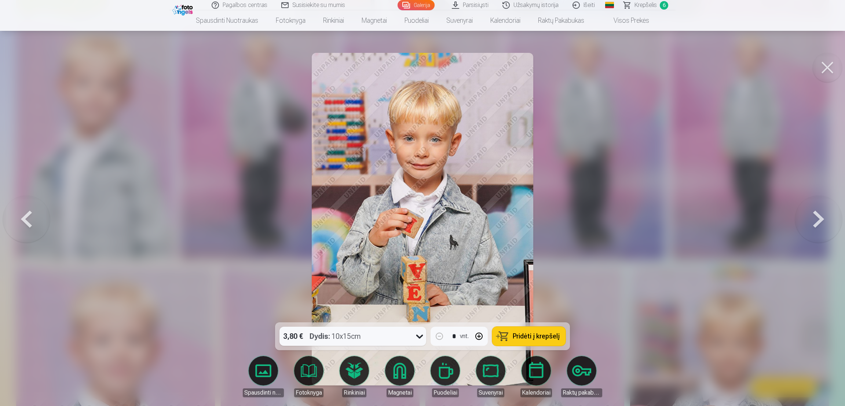
click at [561, 233] on button at bounding box center [819, 219] width 47 height 192
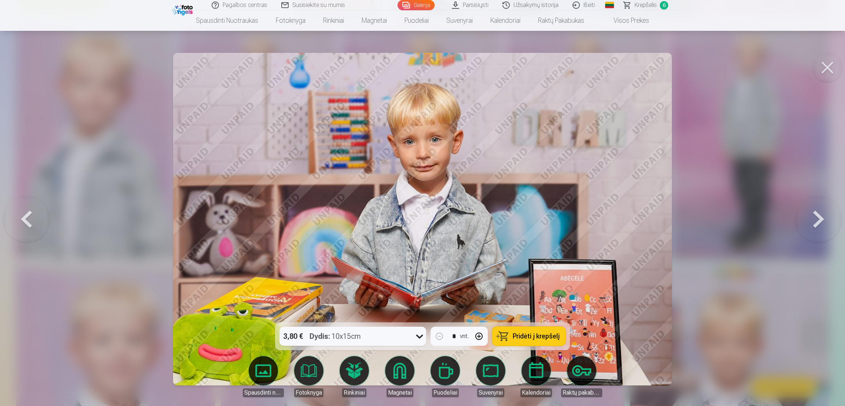
click at [561, 233] on button at bounding box center [819, 219] width 47 height 192
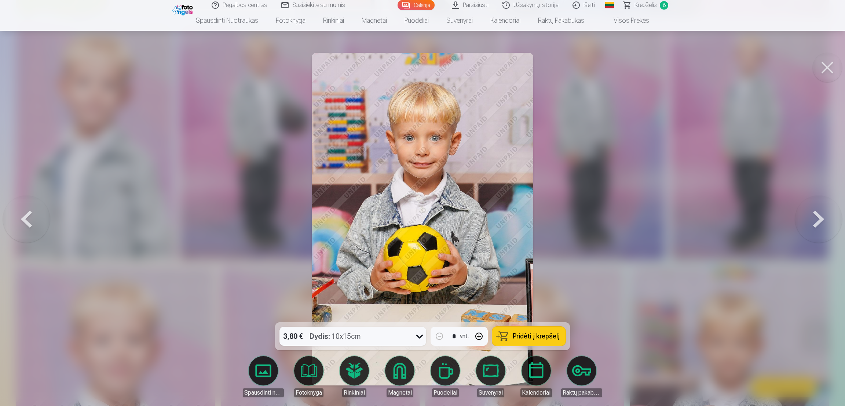
click at [561, 233] on button at bounding box center [819, 219] width 47 height 192
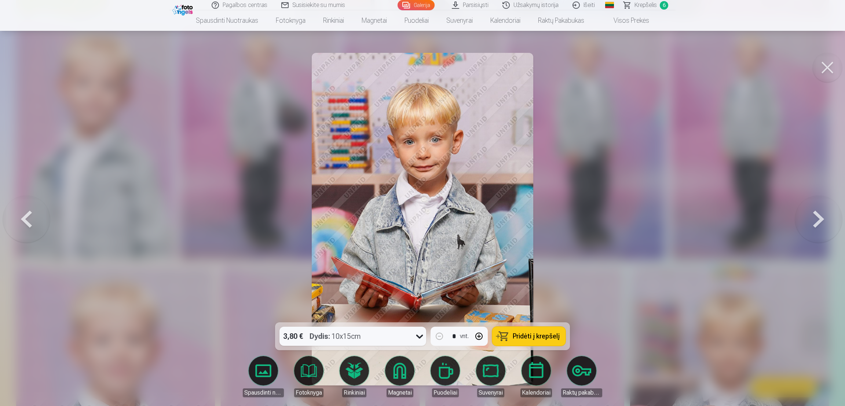
click at [561, 233] on button at bounding box center [819, 219] width 47 height 192
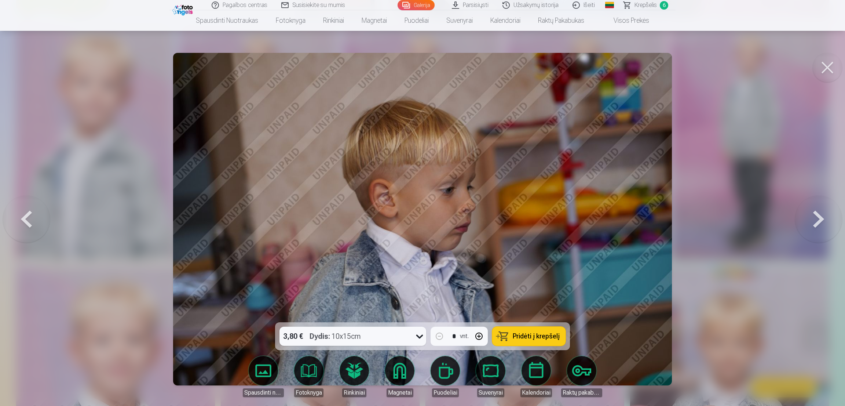
click at [561, 233] on button at bounding box center [819, 219] width 47 height 192
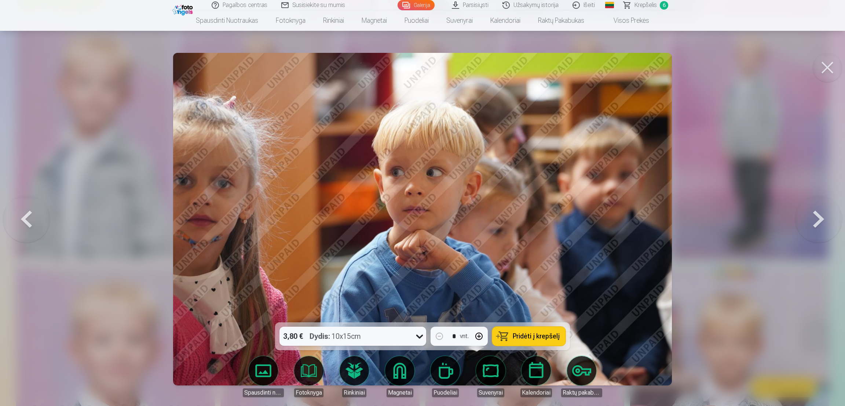
click at [561, 233] on button at bounding box center [819, 219] width 47 height 192
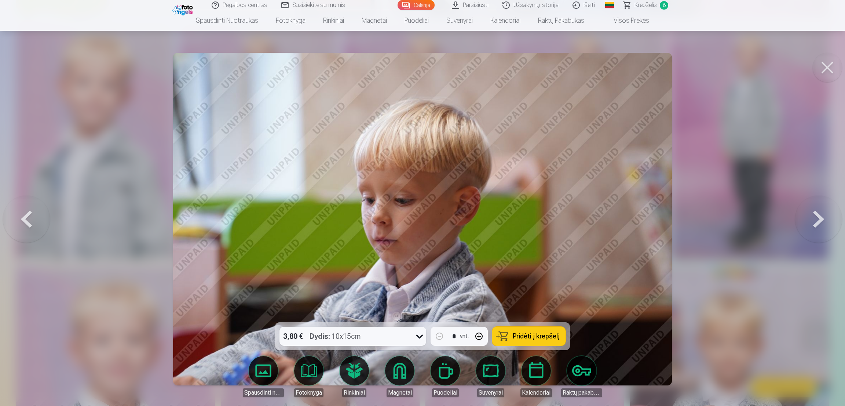
click at [561, 233] on button at bounding box center [819, 219] width 47 height 192
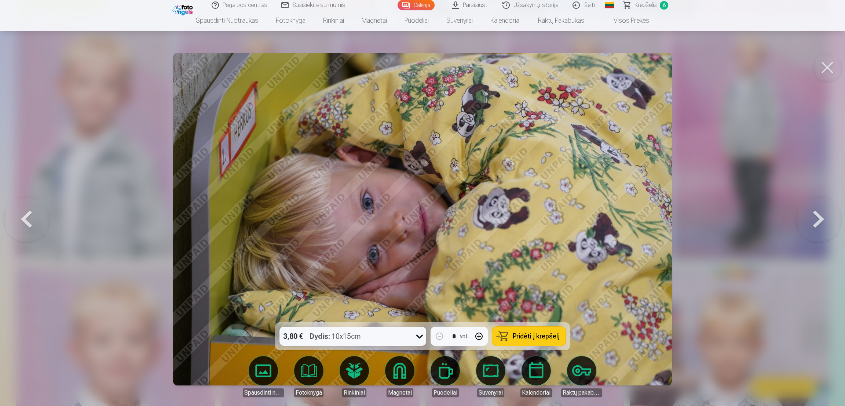
click at [561, 233] on button at bounding box center [819, 219] width 47 height 192
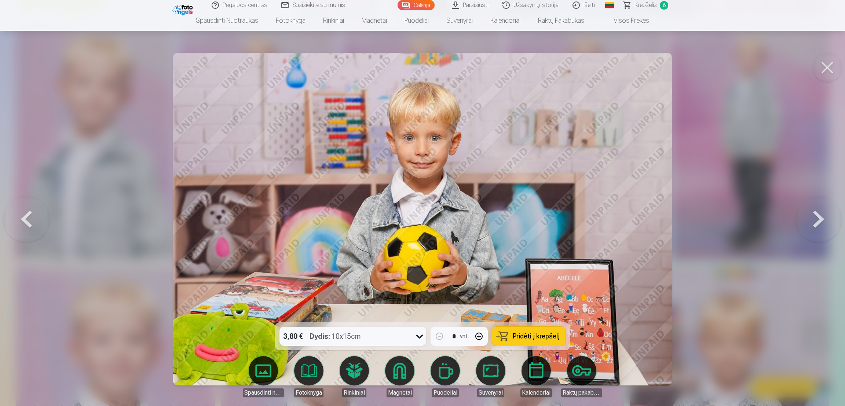
click at [561, 233] on button at bounding box center [819, 219] width 47 height 192
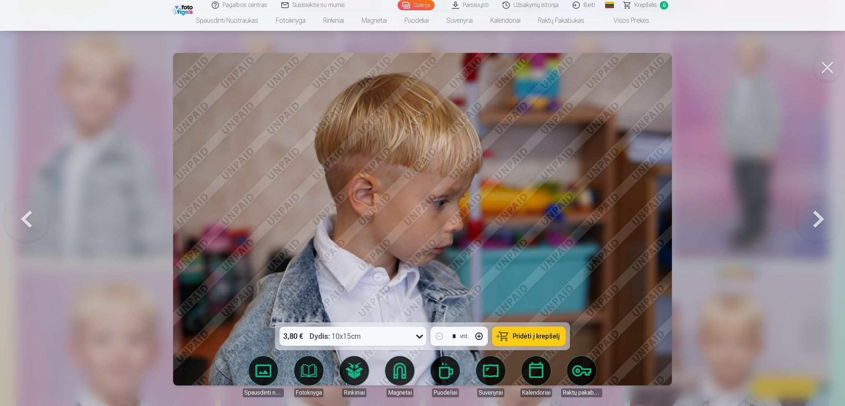
drag, startPoint x: 822, startPoint y: 74, endPoint x: 822, endPoint y: 70, distance: 4.4
click at [561, 70] on button at bounding box center [827, 67] width 29 height 29
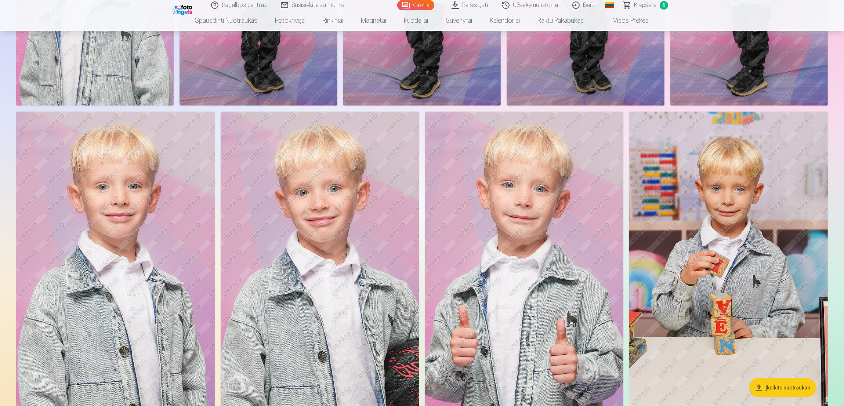
scroll to position [1321, 0]
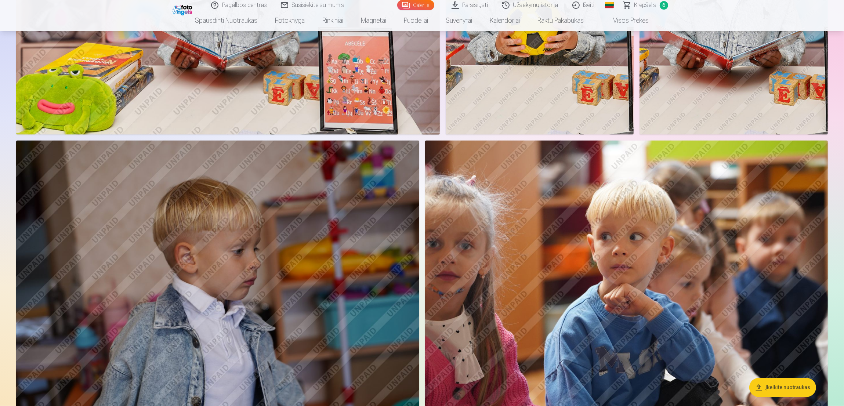
drag, startPoint x: 644, startPoint y: 241, endPoint x: 582, endPoint y: 251, distance: 63.2
click at [561, 251] on img at bounding box center [626, 275] width 403 height 268
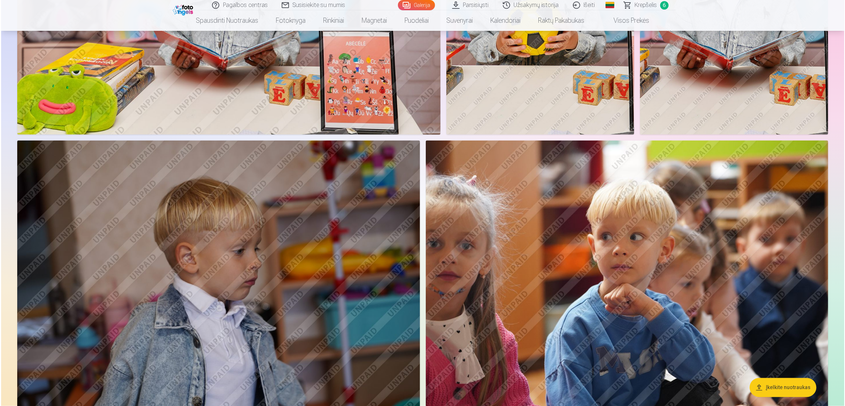
scroll to position [1875, 0]
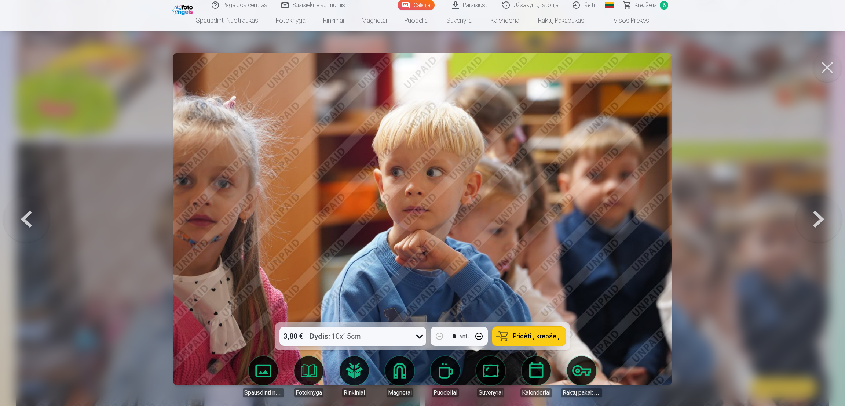
click at [561, 71] on button at bounding box center [827, 67] width 29 height 29
